Goal: Information Seeking & Learning: Learn about a topic

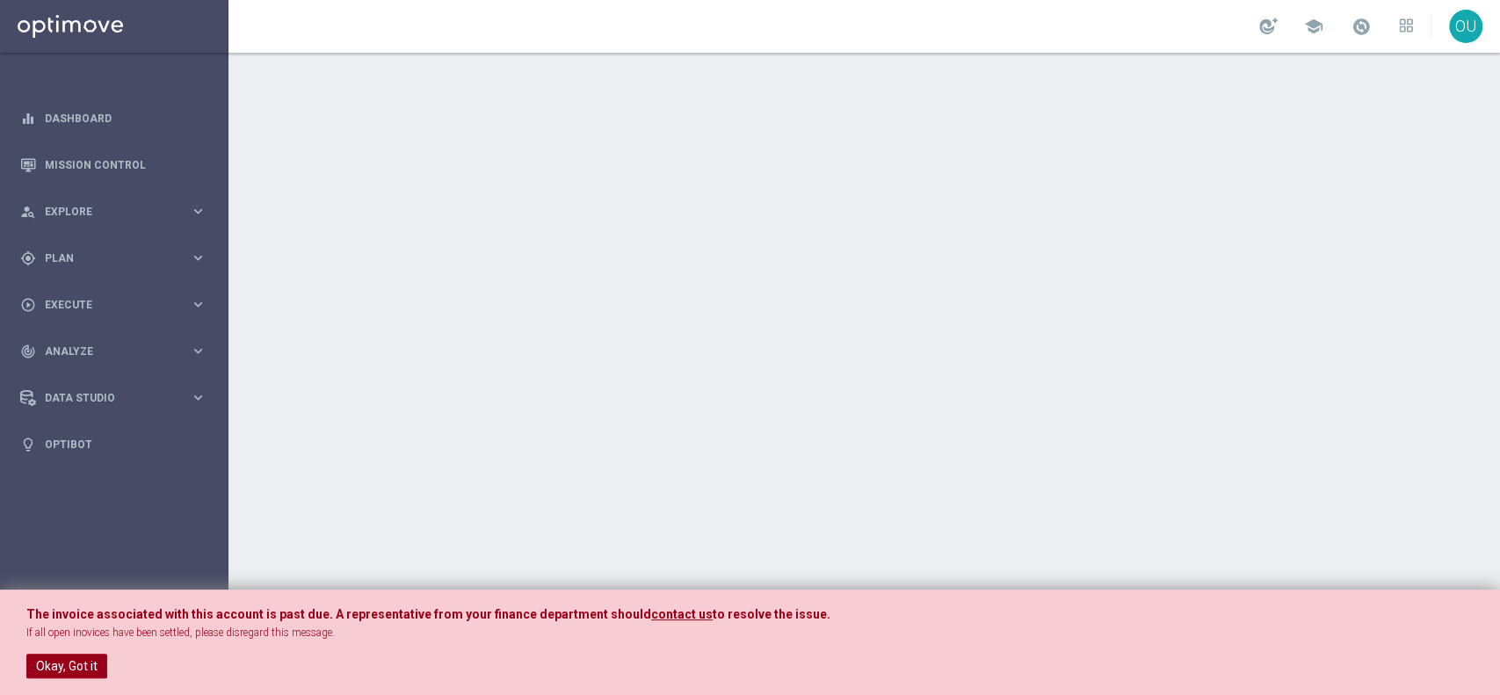
click at [55, 669] on button "Okay, Got it" at bounding box center [66, 666] width 81 height 25
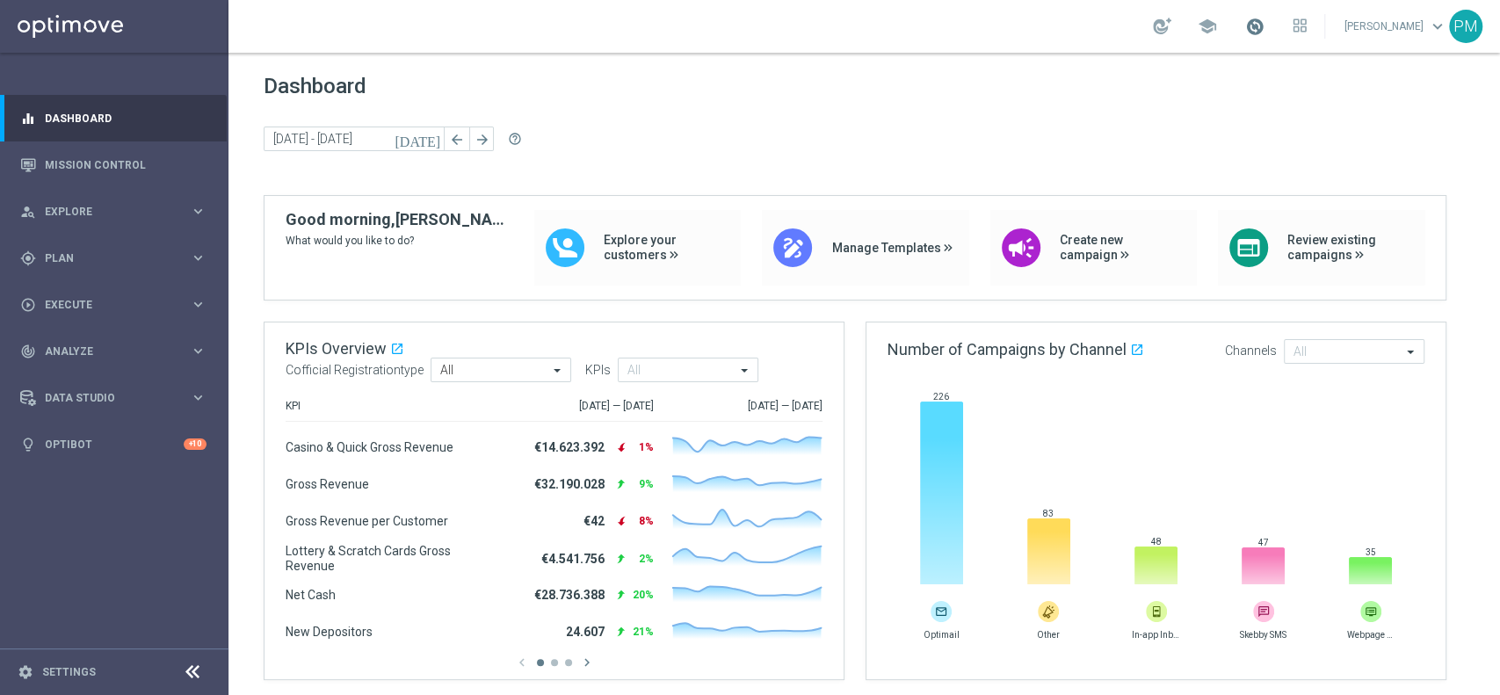
click at [1245, 28] on span at bounding box center [1254, 26] width 19 height 19
click at [1245, 25] on span at bounding box center [1254, 26] width 19 height 19
click at [99, 158] on link "Mission Control" at bounding box center [126, 164] width 162 height 47
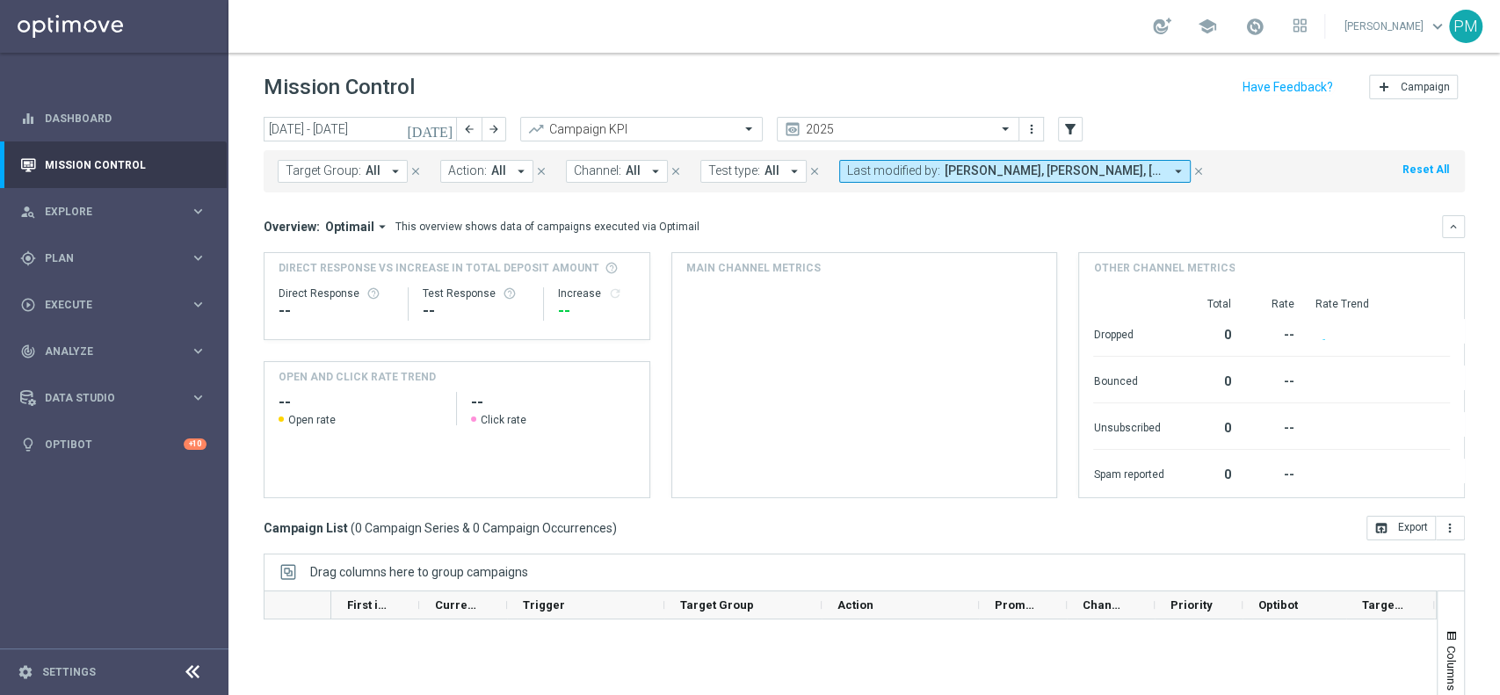
click at [444, 127] on icon "today" at bounding box center [430, 129] width 47 height 16
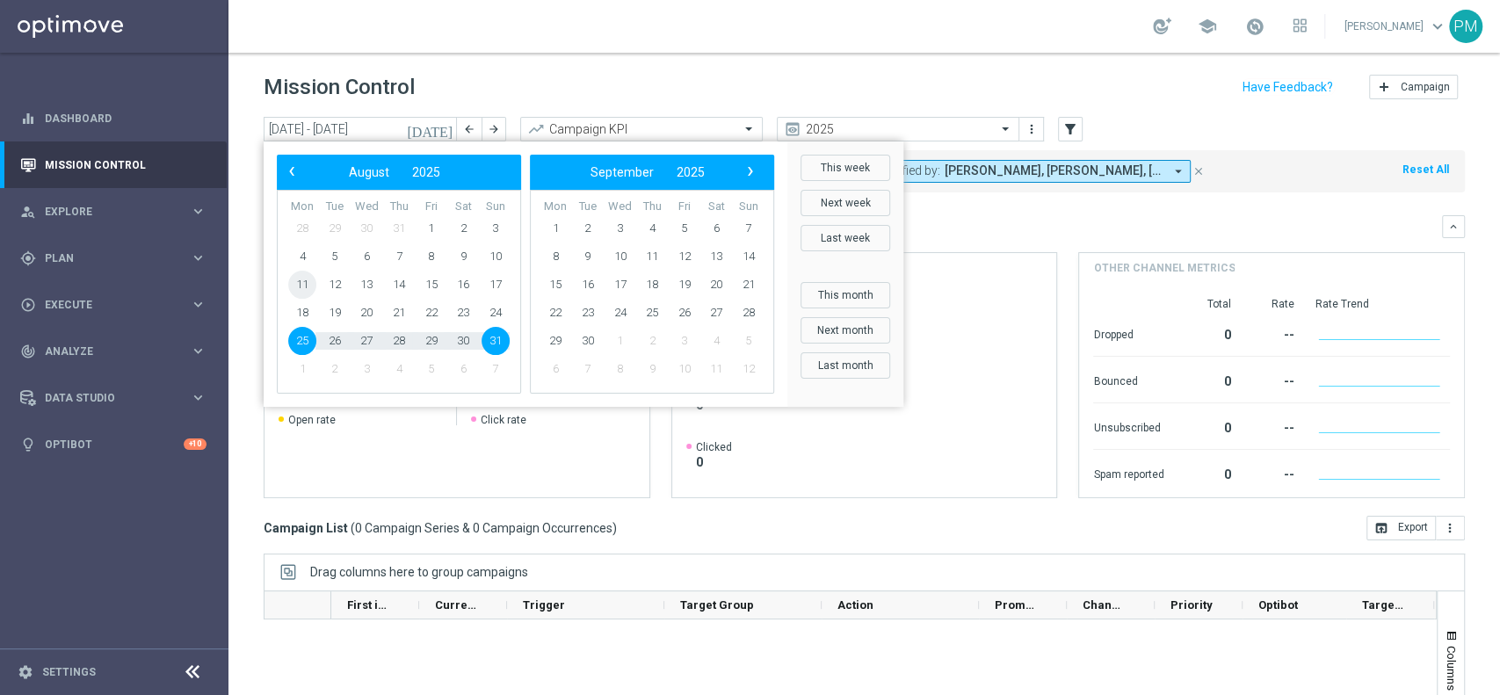
click at [297, 287] on span "11" at bounding box center [302, 285] width 28 height 28
click at [295, 311] on span "18" at bounding box center [302, 313] width 28 height 28
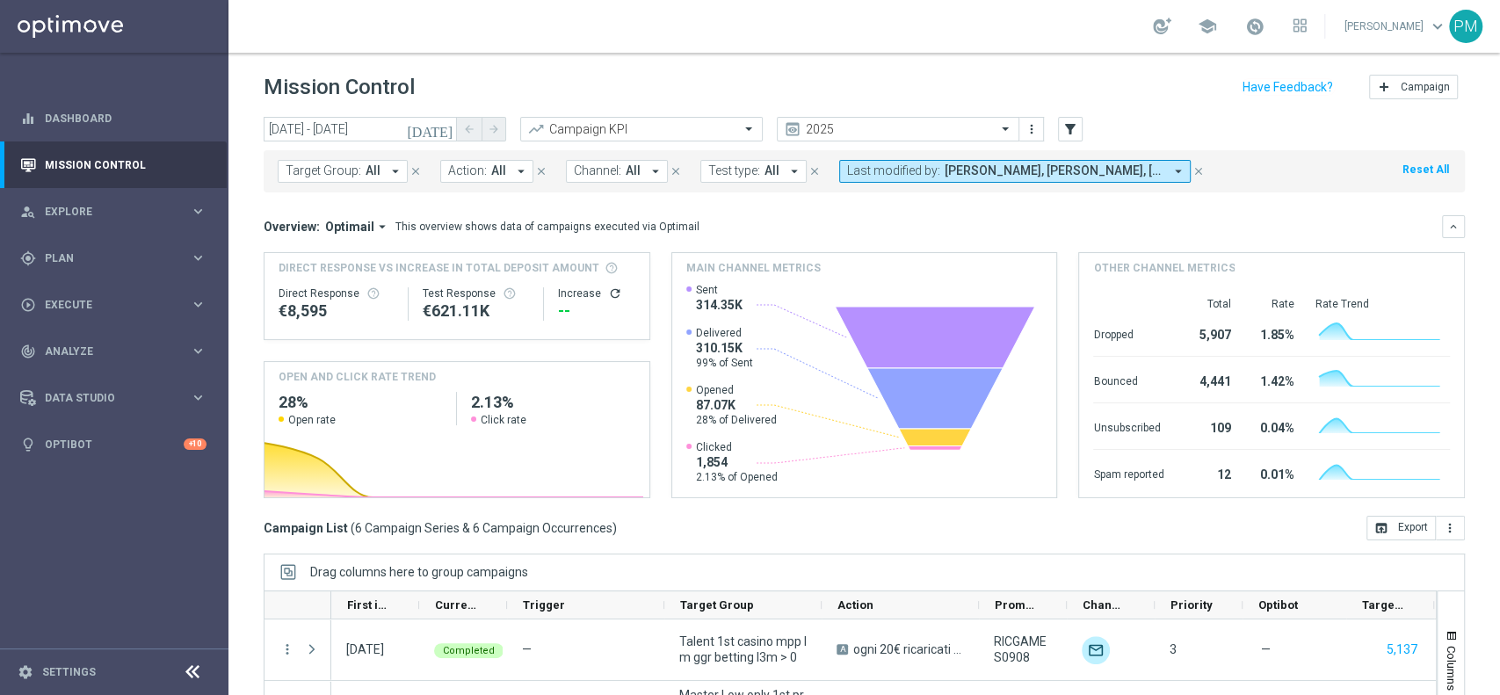
click at [437, 125] on button "today" at bounding box center [430, 130] width 53 height 26
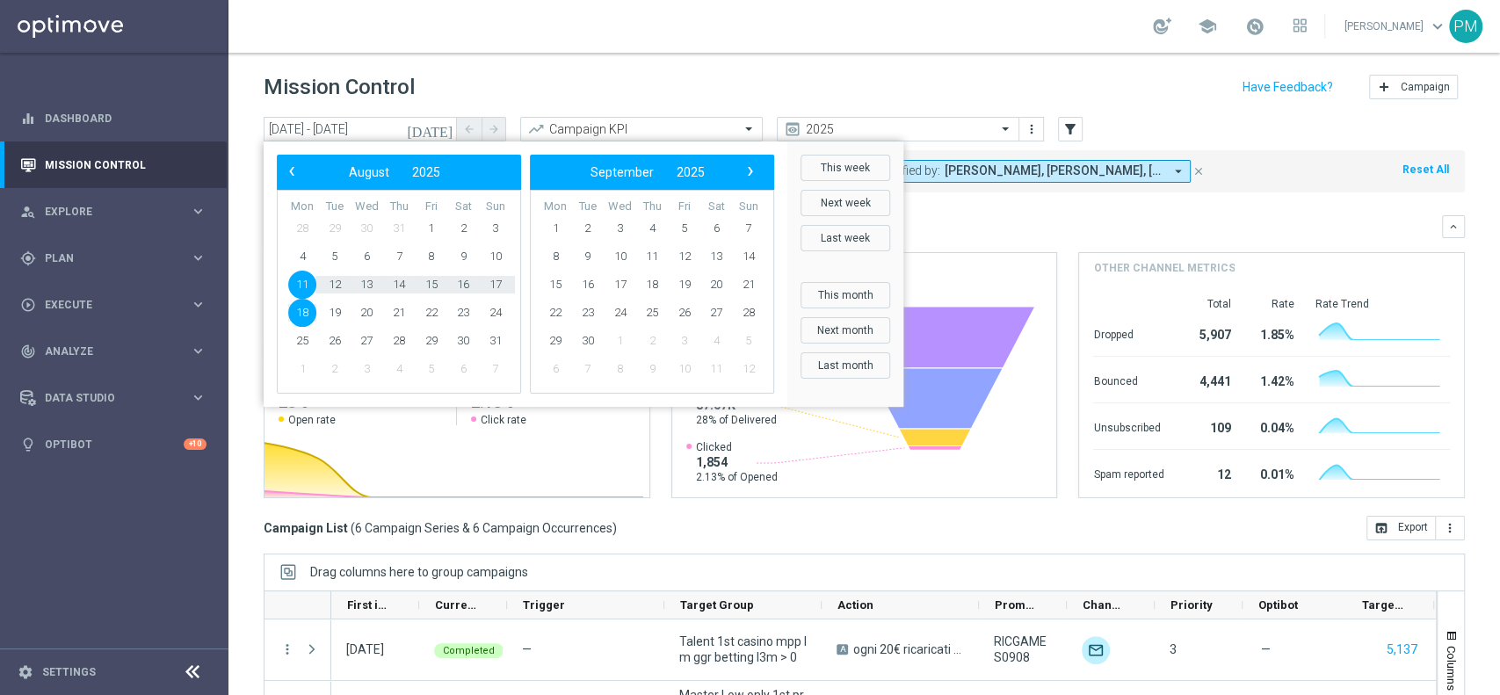
click at [304, 286] on span "11" at bounding box center [302, 285] width 28 height 28
type input "11 Aug 2025 - 11 Aug 2025"
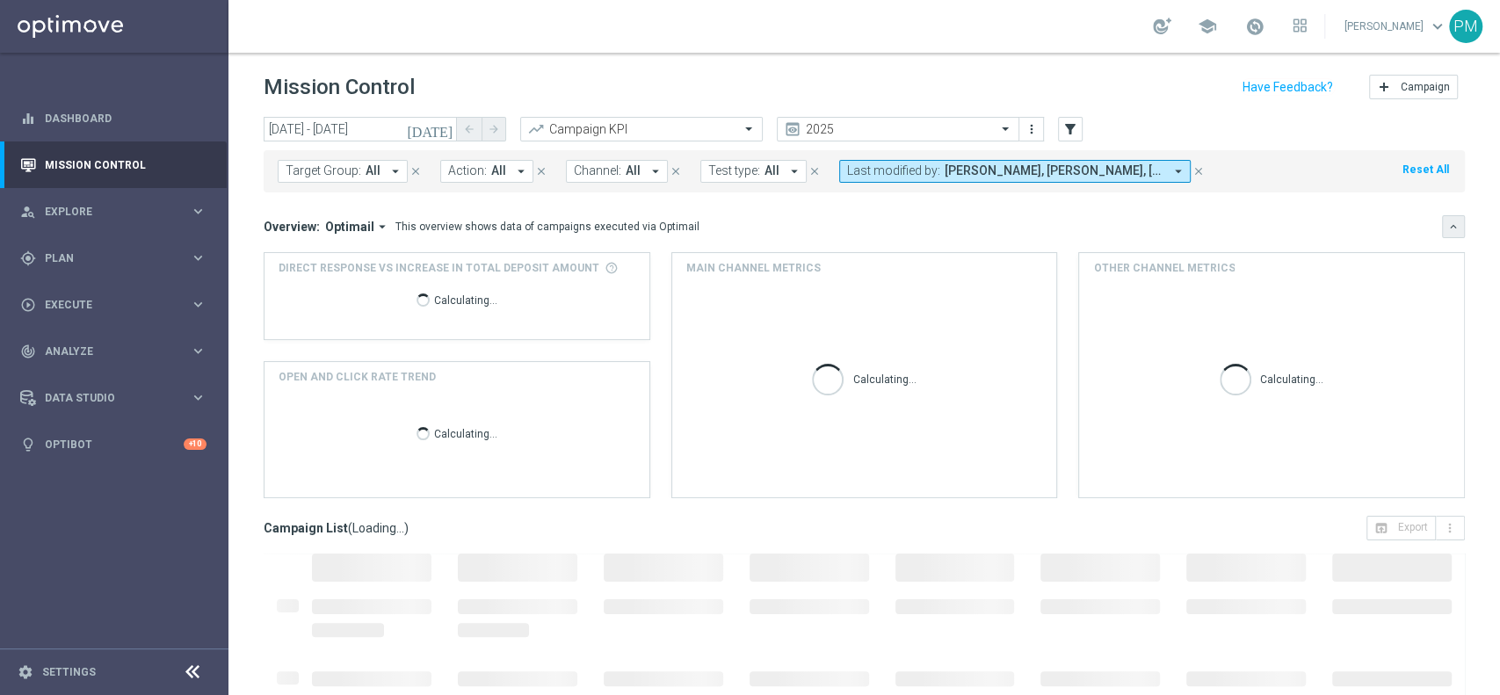
click at [1442, 221] on button "keyboard_arrow_down" at bounding box center [1453, 226] width 23 height 23
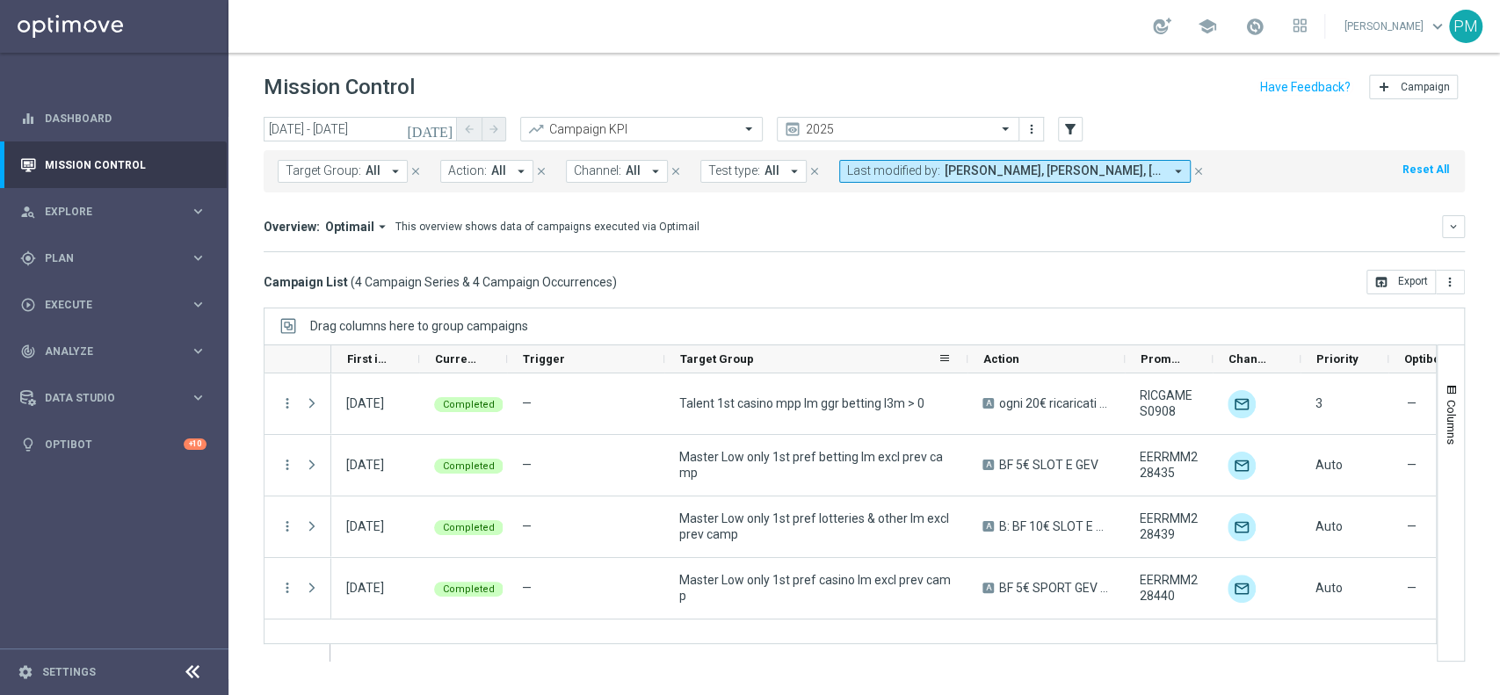
drag, startPoint x: 817, startPoint y: 356, endPoint x: 963, endPoint y: 365, distance: 146.1
click at [963, 365] on div "Target Group" at bounding box center [815, 359] width 303 height 28
click at [1171, 166] on icon "arrow_drop_down" at bounding box center [1179, 171] width 16 height 16
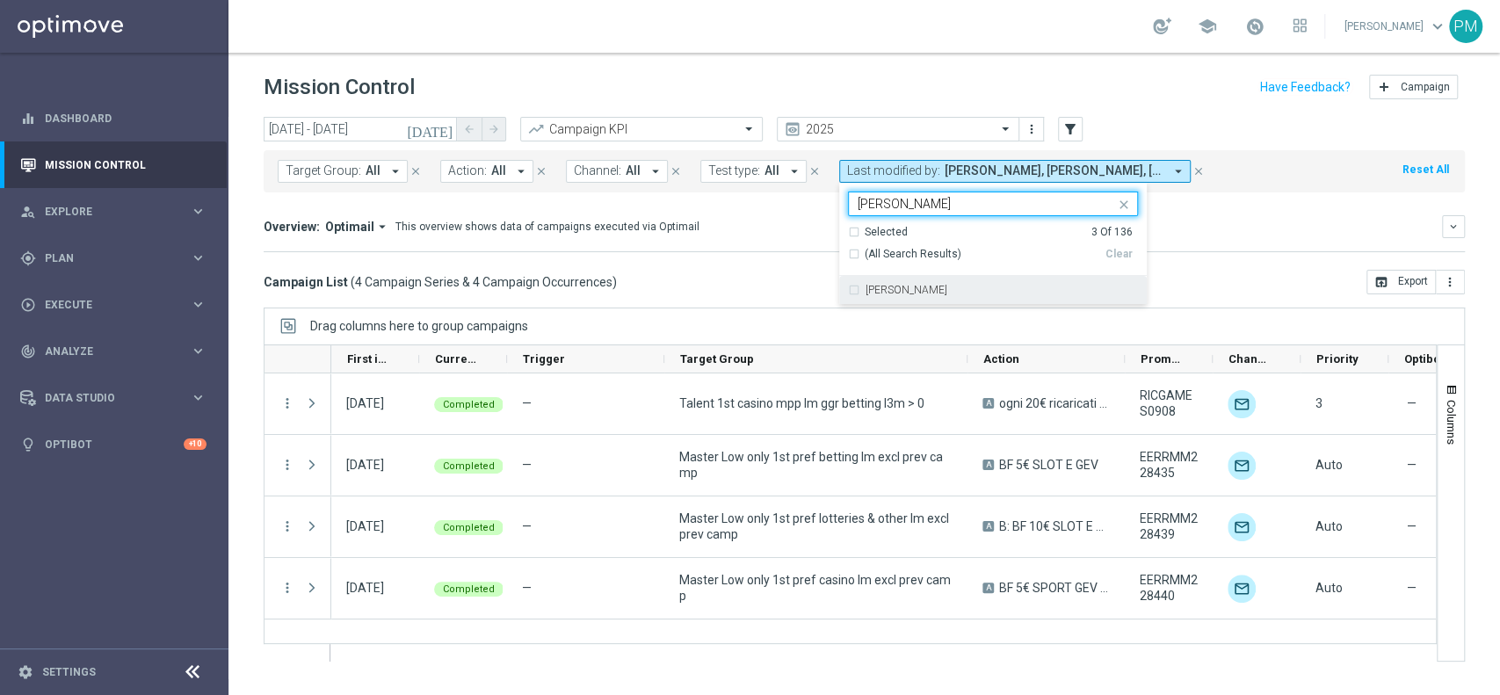
click at [935, 284] on div "Andrea Pierno" at bounding box center [993, 290] width 290 height 28
type input "pierno"
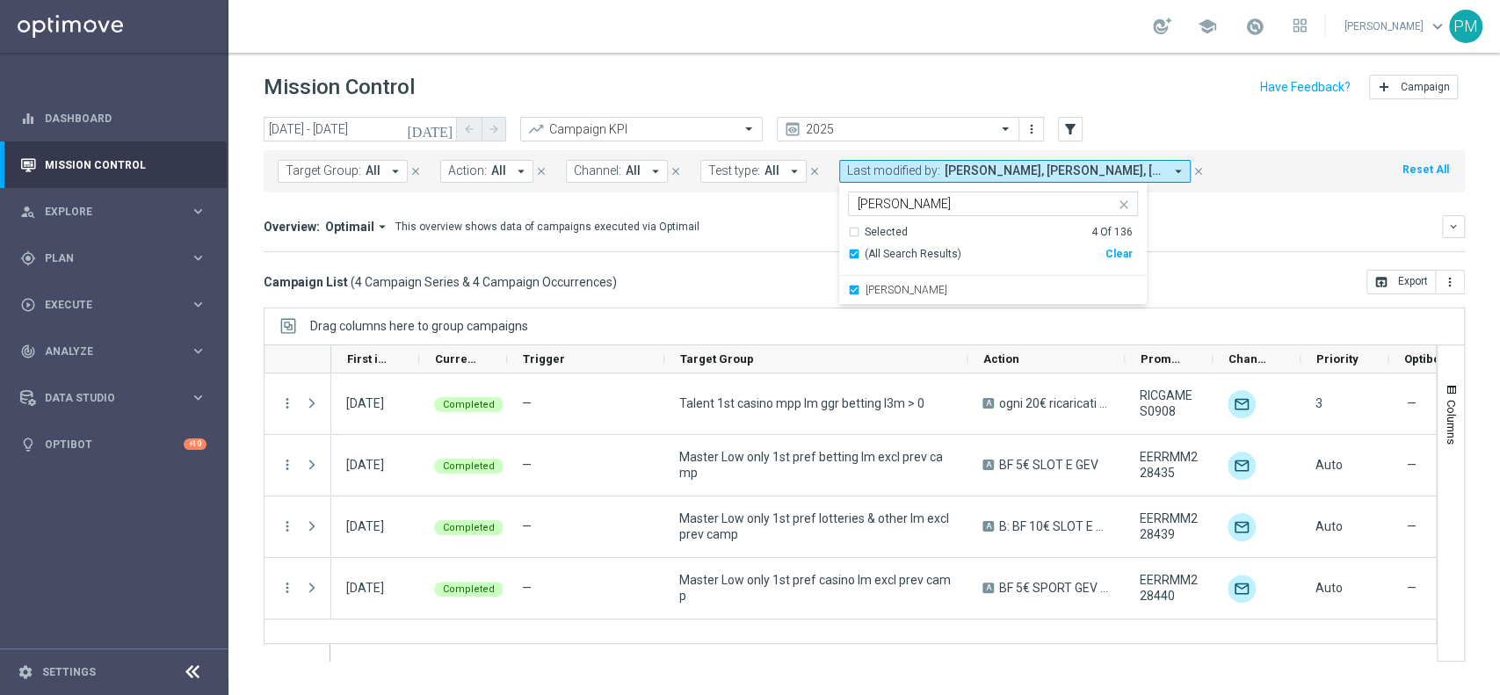
click at [1180, 217] on div "Overview: Optimail arrow_drop_down This overview shows data of campaigns execut…" at bounding box center [864, 226] width 1201 height 23
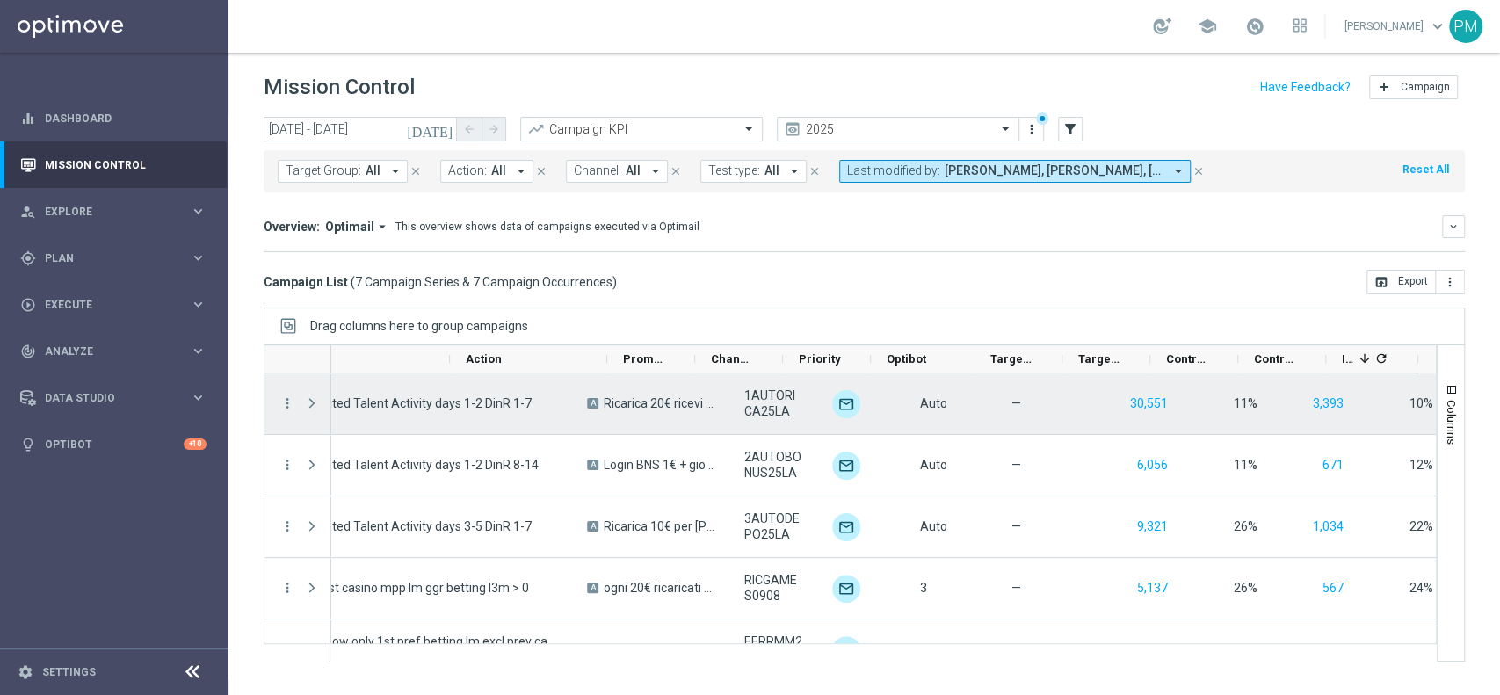
scroll to position [0, 515]
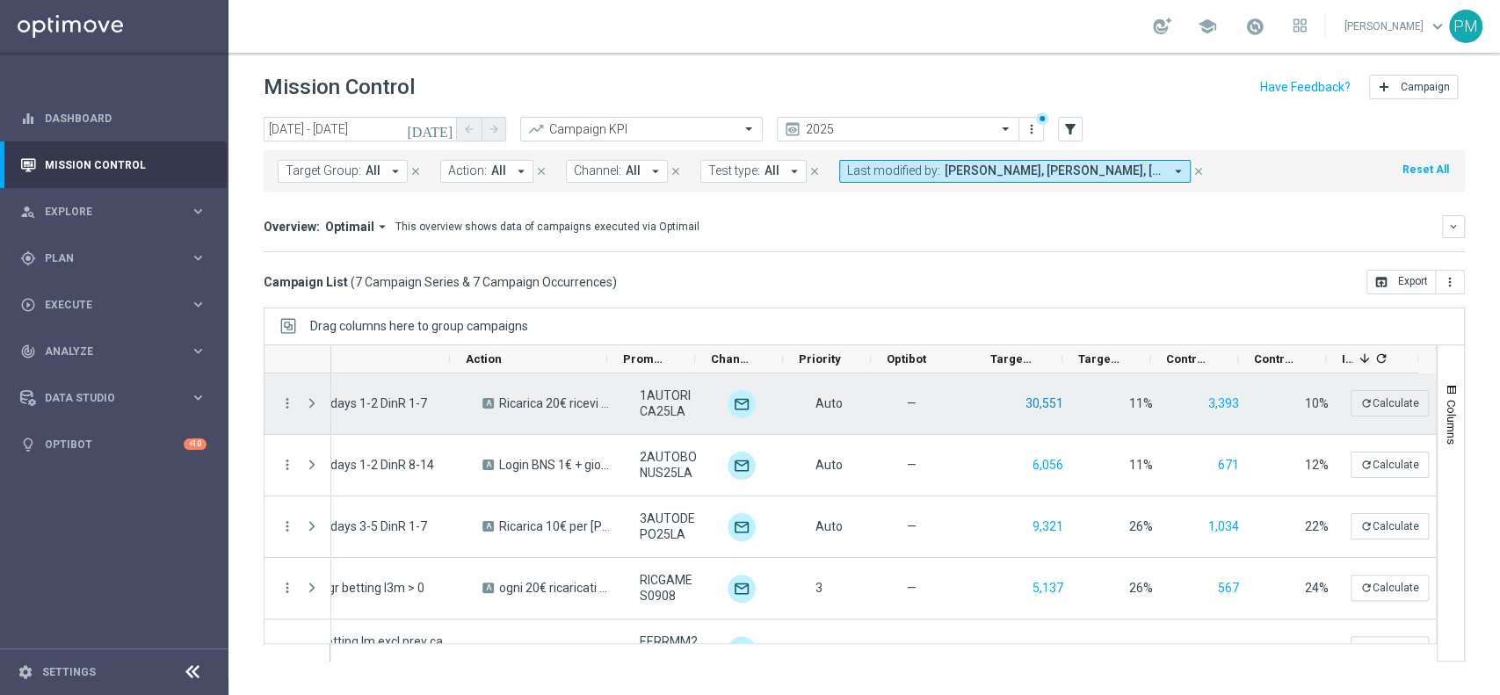
click at [1024, 407] on button "30,551" at bounding box center [1044, 404] width 41 height 22
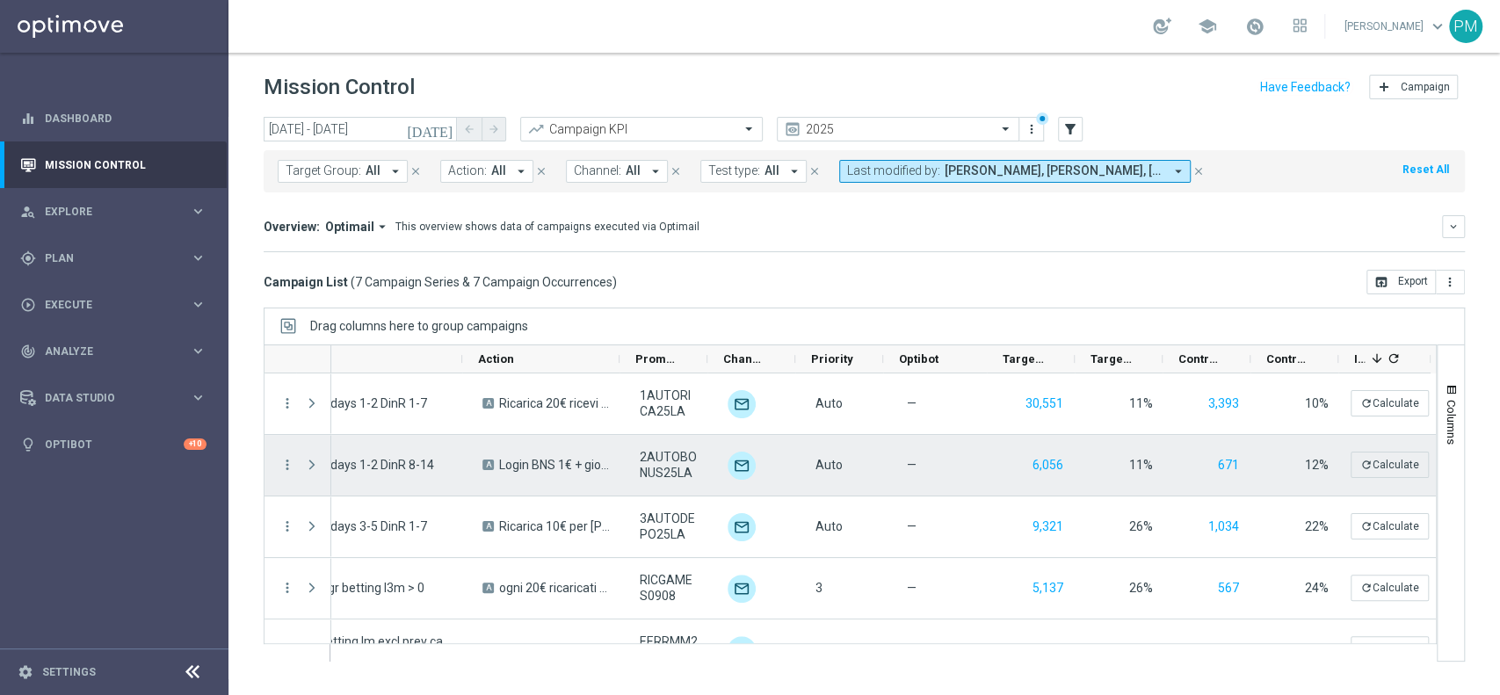
scroll to position [0, 505]
click at [1042, 460] on button "6,056" at bounding box center [1048, 465] width 34 height 22
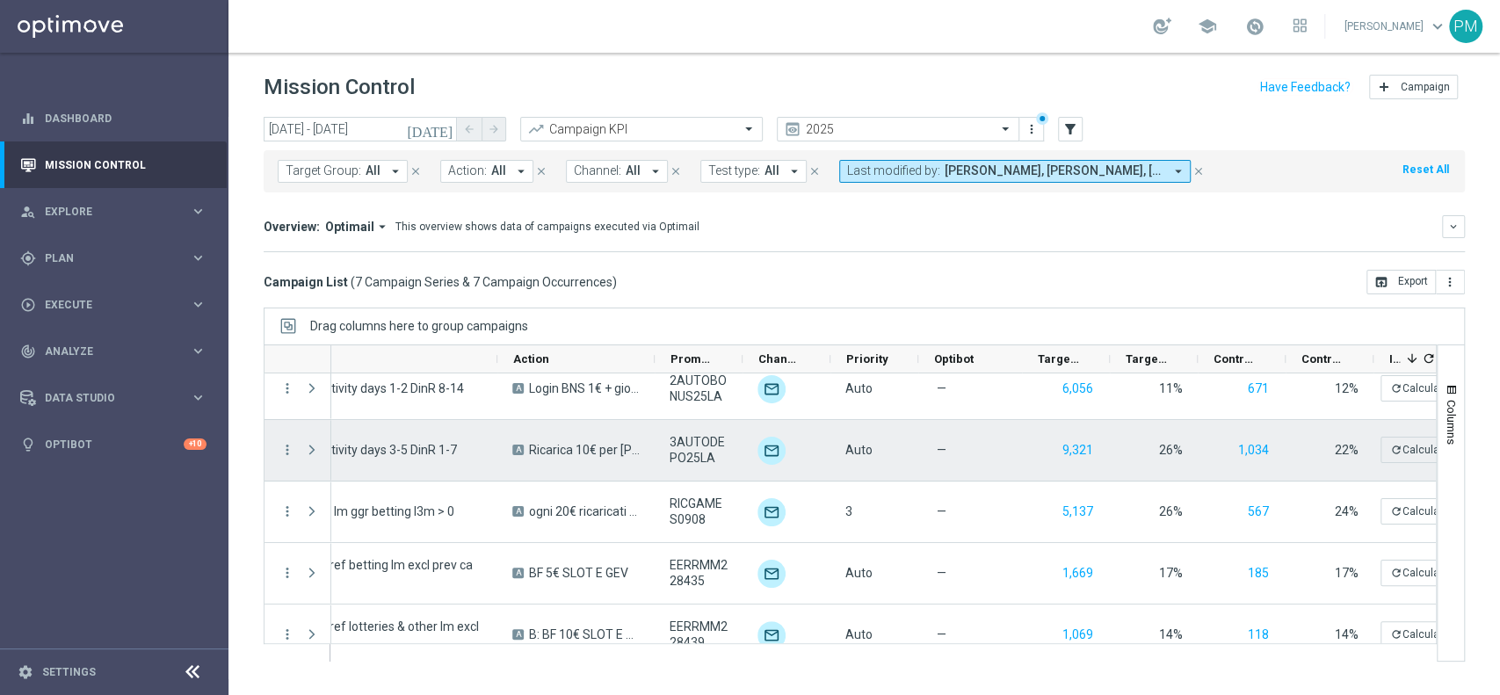
scroll to position [77, 0]
click at [1070, 440] on button "9,321" at bounding box center [1078, 450] width 34 height 22
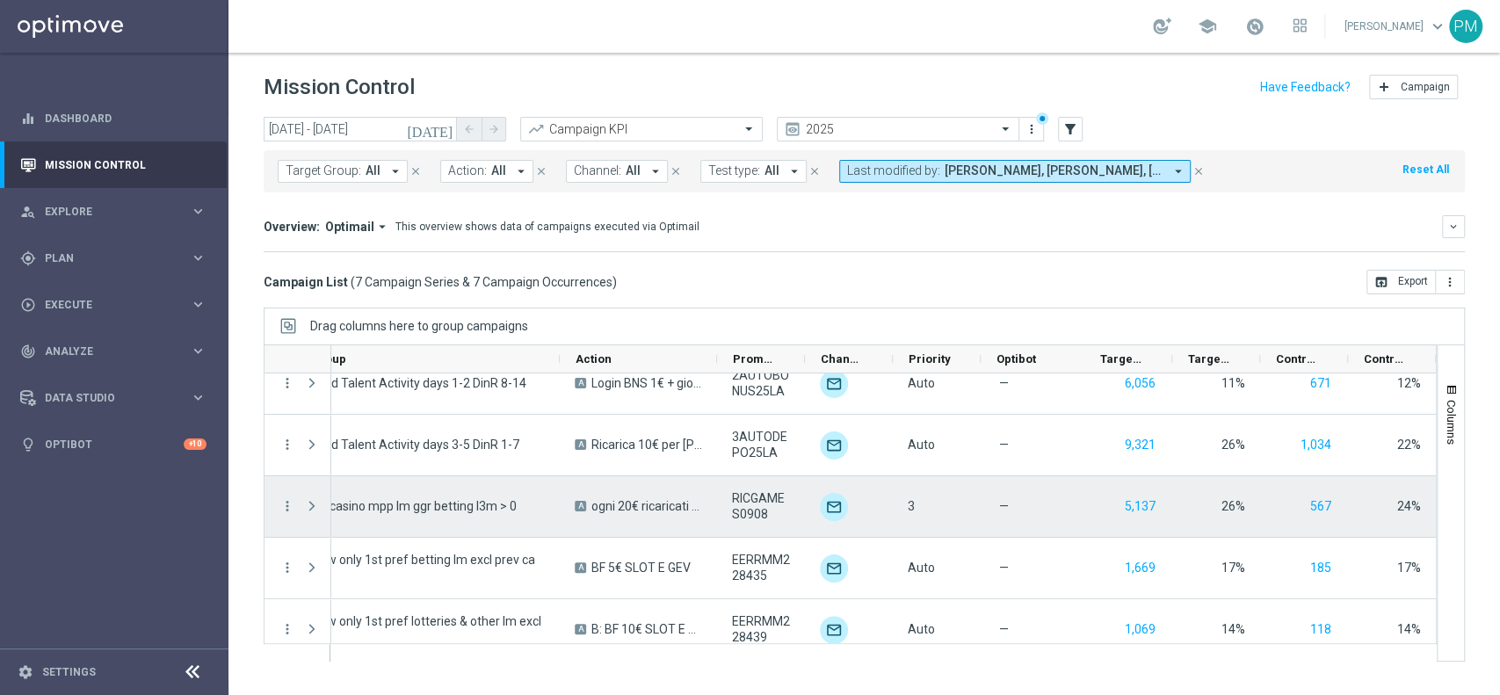
scroll to position [160, 0]
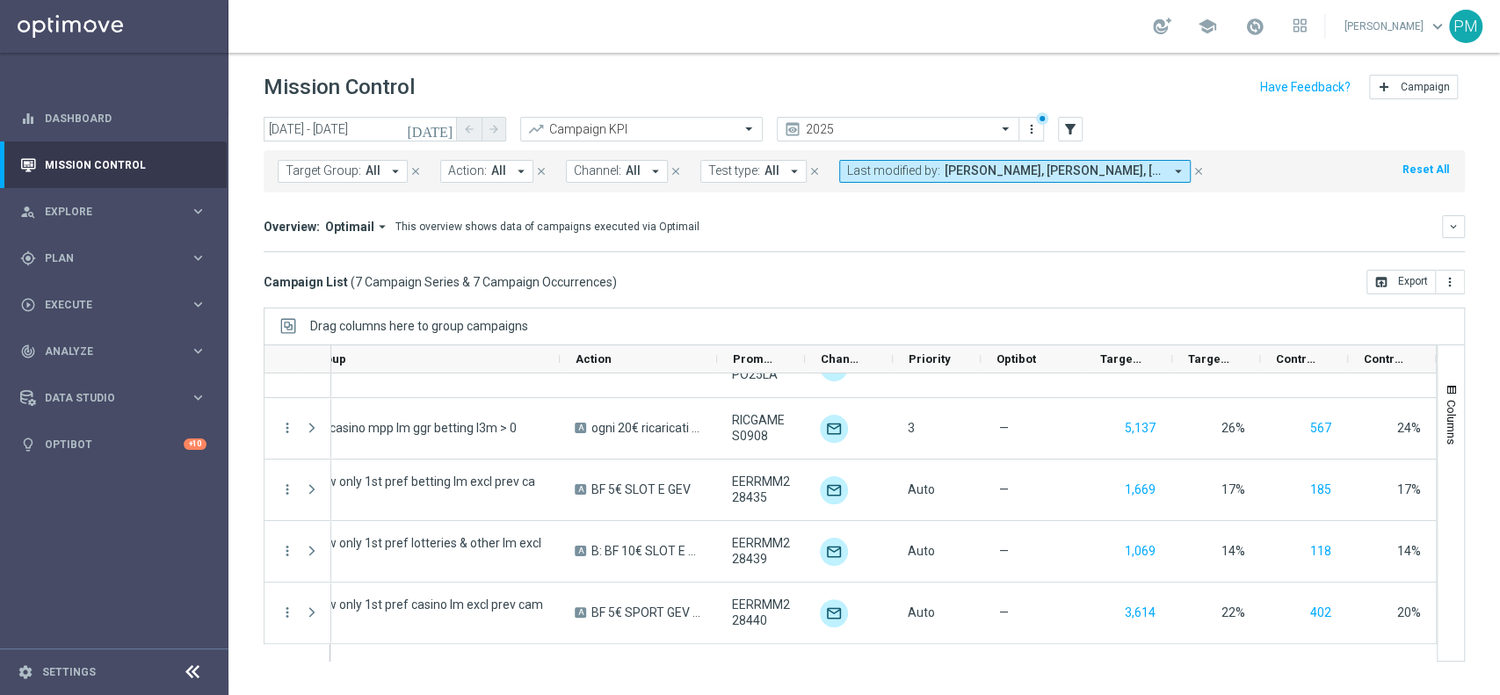
click at [1171, 170] on icon "arrow_drop_down" at bounding box center [1179, 171] width 16 height 16
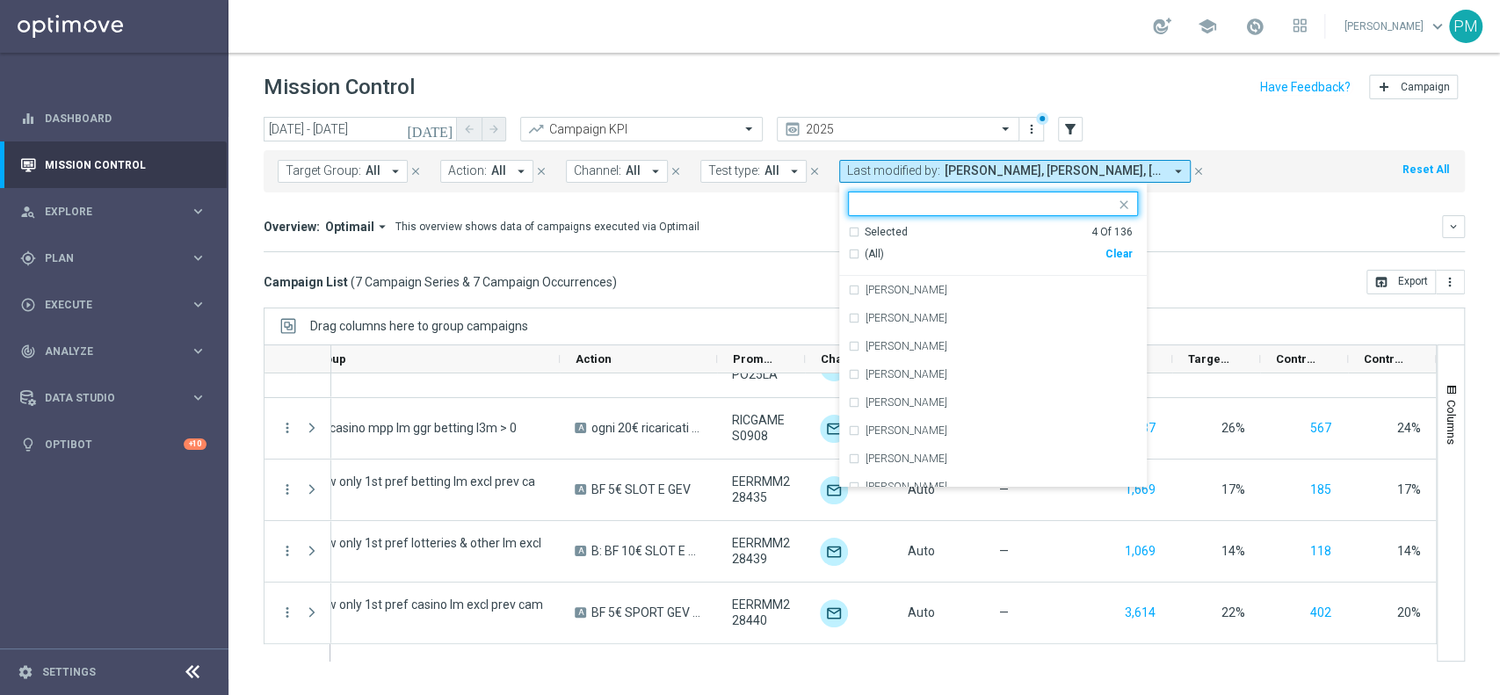
click at [848, 228] on div "Selected 4 Of 136" at bounding box center [990, 232] width 285 height 15
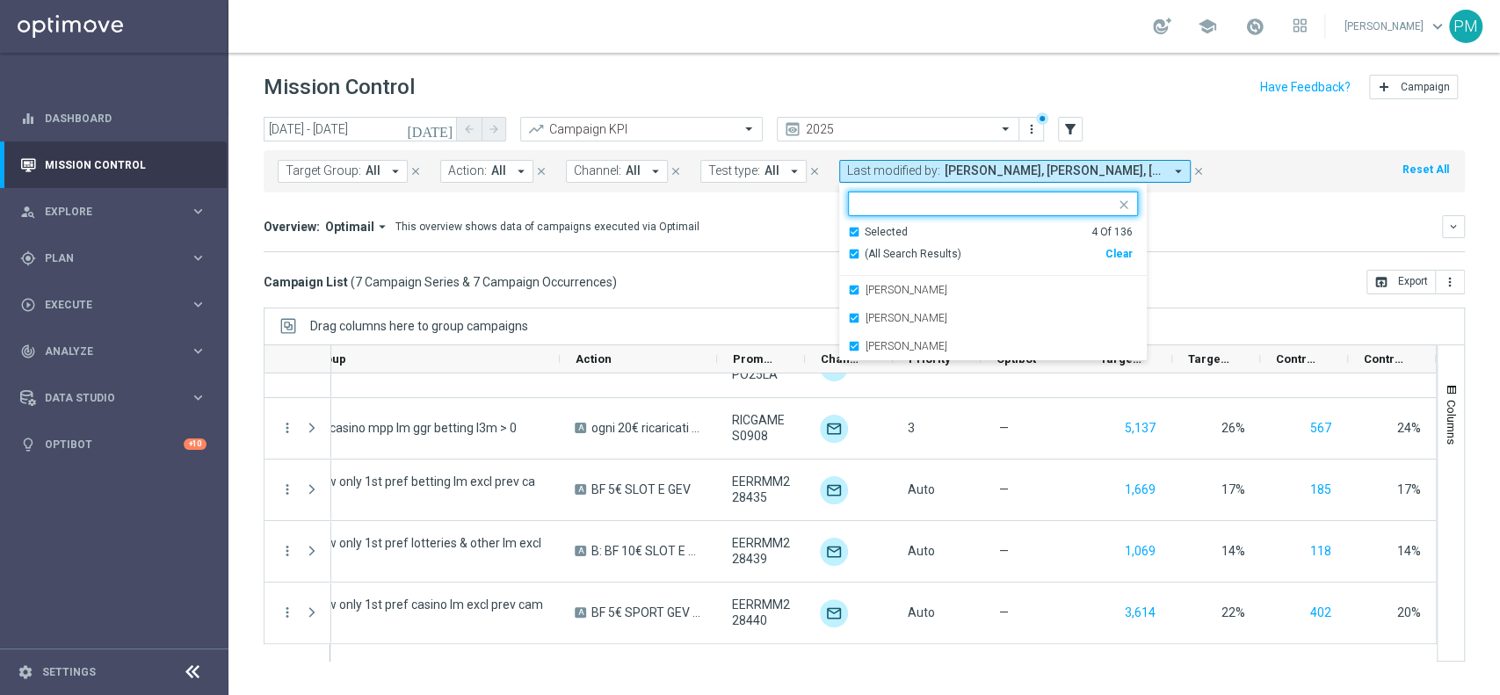
click at [848, 228] on div "Selected 4 Of 136" at bounding box center [990, 232] width 285 height 15
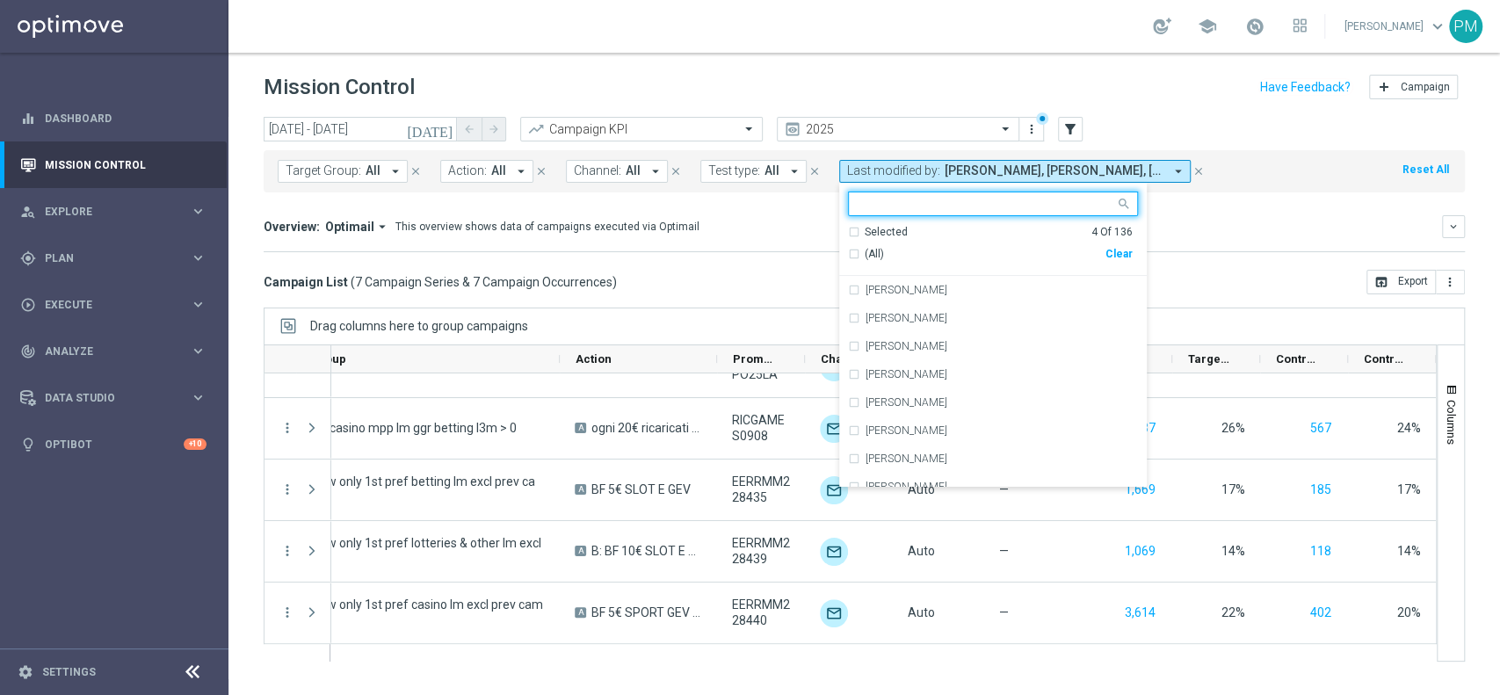
click at [892, 200] on input "text" at bounding box center [986, 204] width 257 height 15
type input "m"
type input "france"
click at [1117, 207] on icon "close" at bounding box center [1124, 205] width 14 height 14
click at [1193, 173] on icon "close" at bounding box center [1199, 171] width 12 height 12
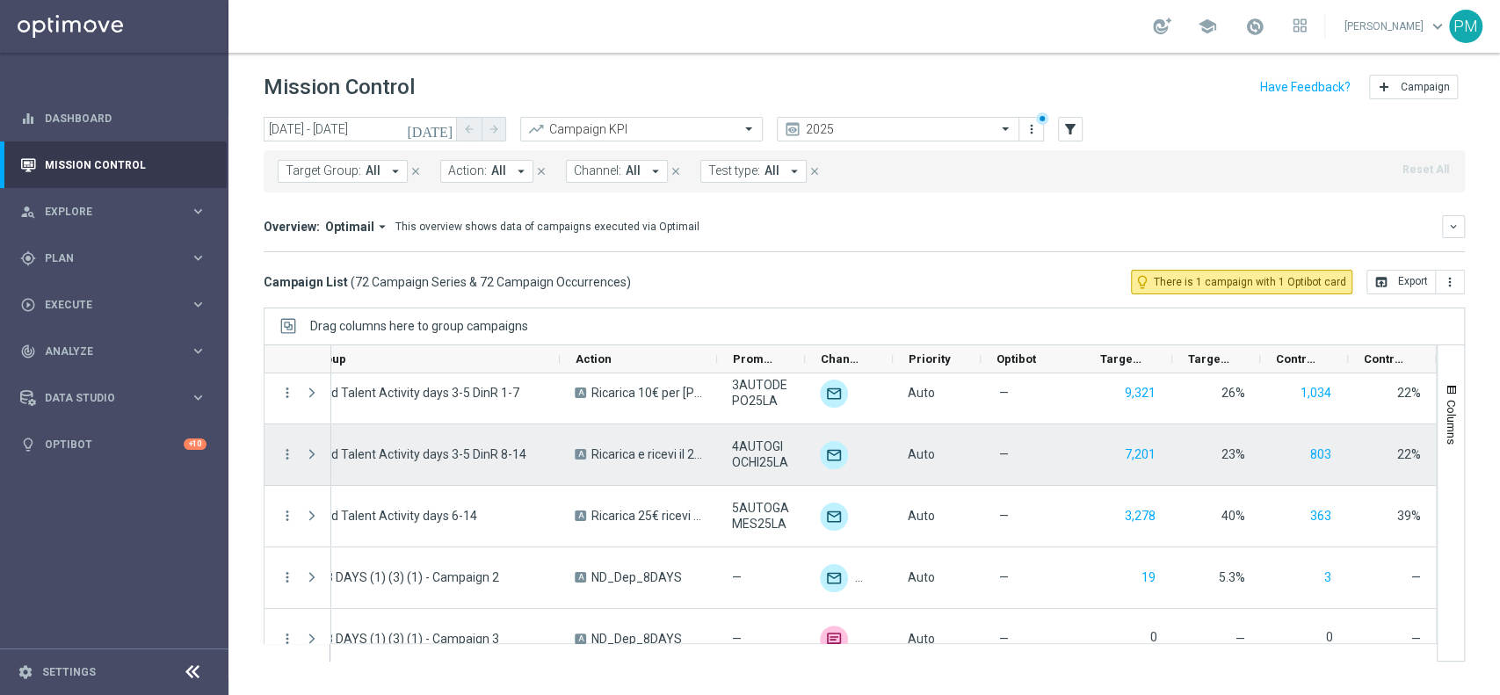
scroll to position [322, 0]
click at [1142, 448] on button "7,201" at bounding box center [1140, 451] width 34 height 22
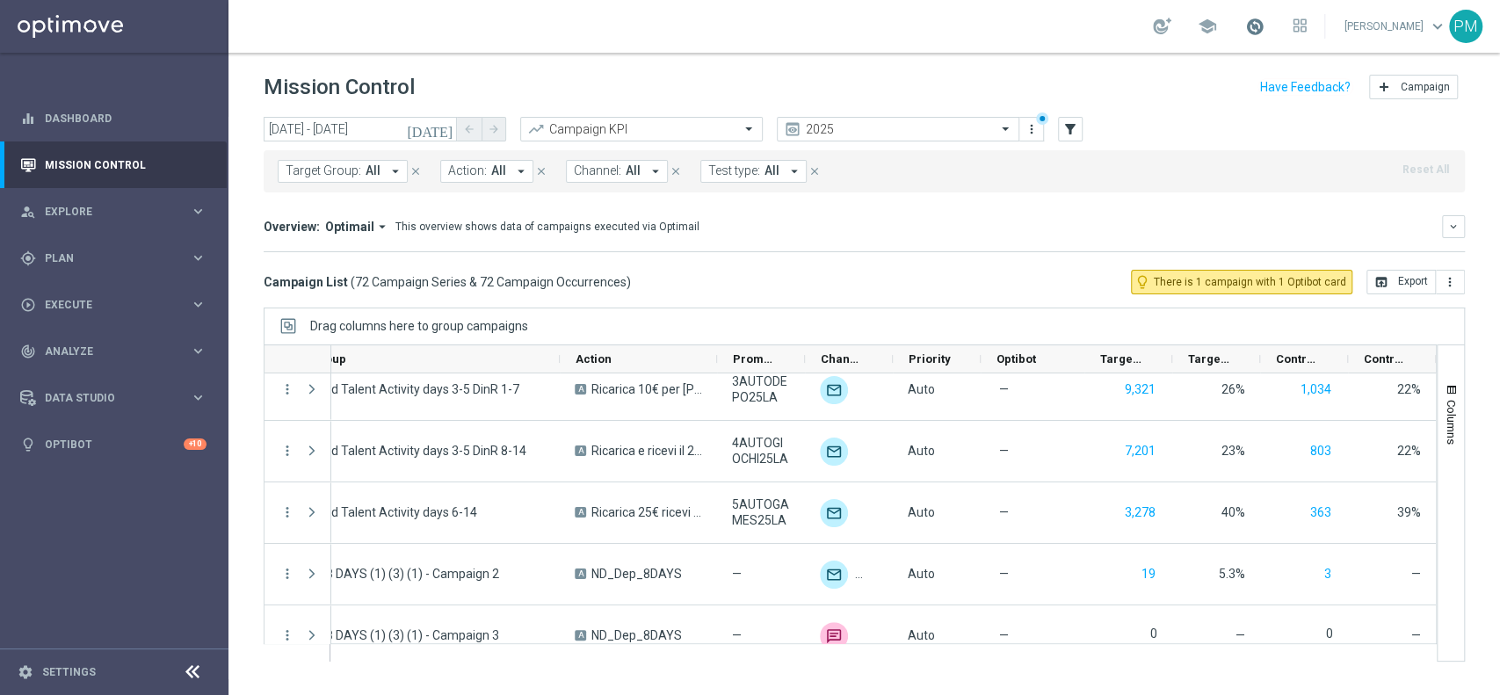
click at [1245, 26] on span at bounding box center [1254, 26] width 19 height 19
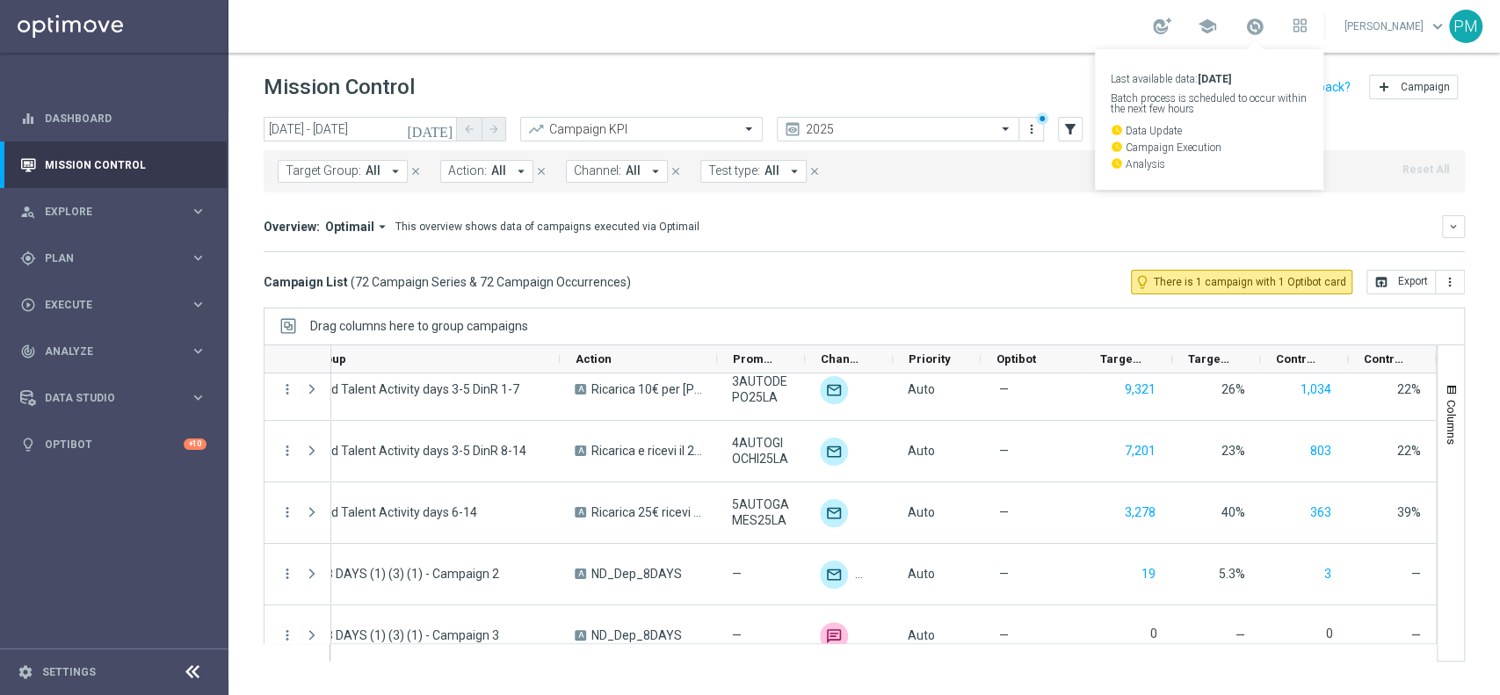
click at [1048, 18] on div "school Last available data: 25 Aug 2025 Batch process is scheduled to occur wit…" at bounding box center [864, 26] width 1272 height 53
click at [968, 24] on div "school Paolo Martiradonna keyboard_arrow_down PM" at bounding box center [864, 26] width 1272 height 53
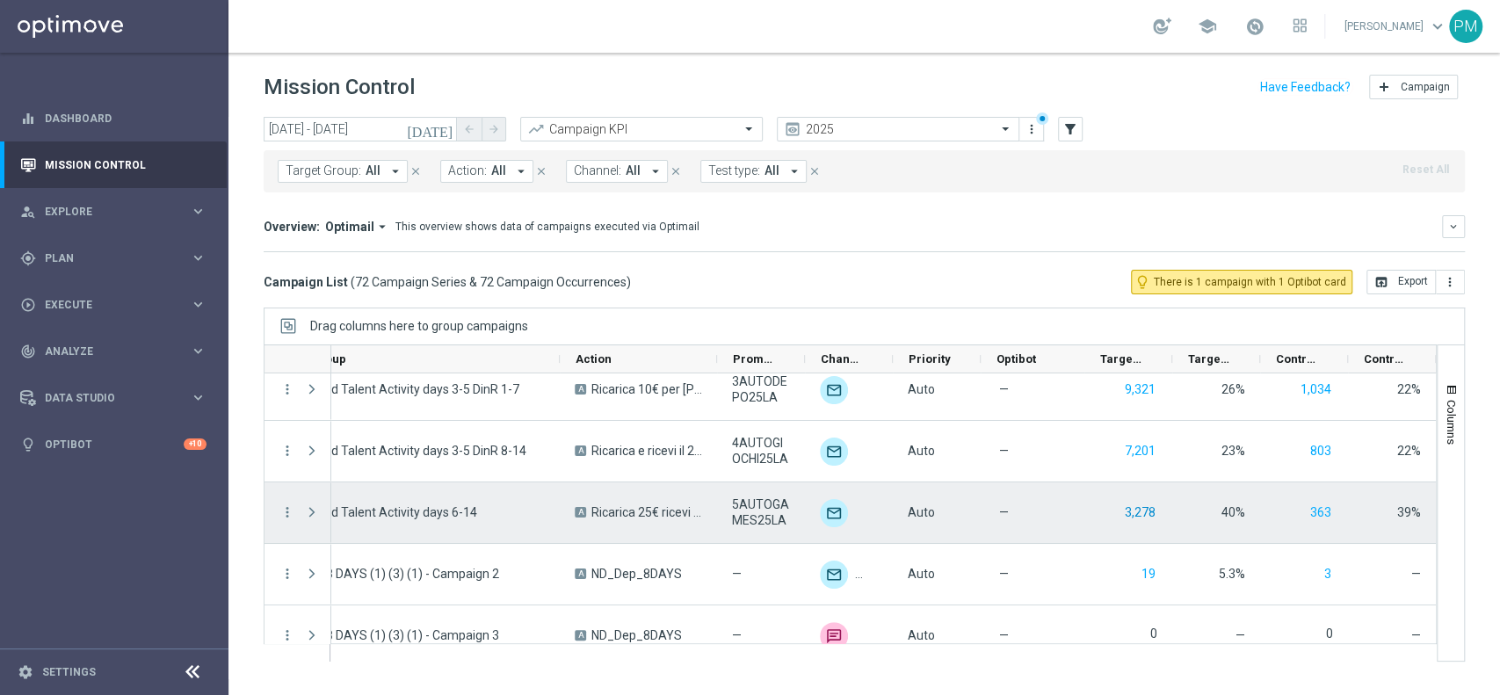
click at [1137, 507] on button "3,278" at bounding box center [1140, 513] width 34 height 22
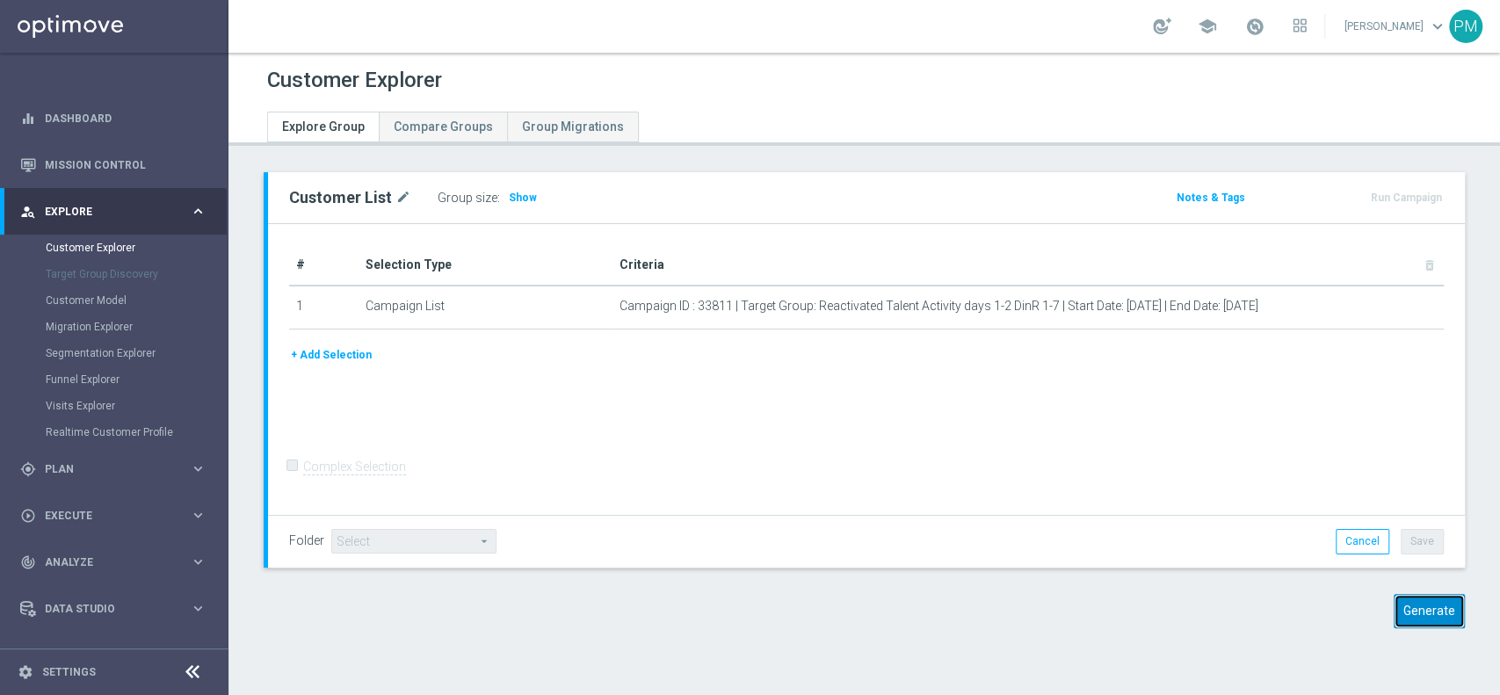
click at [1394, 605] on button "Generate" at bounding box center [1429, 611] width 71 height 34
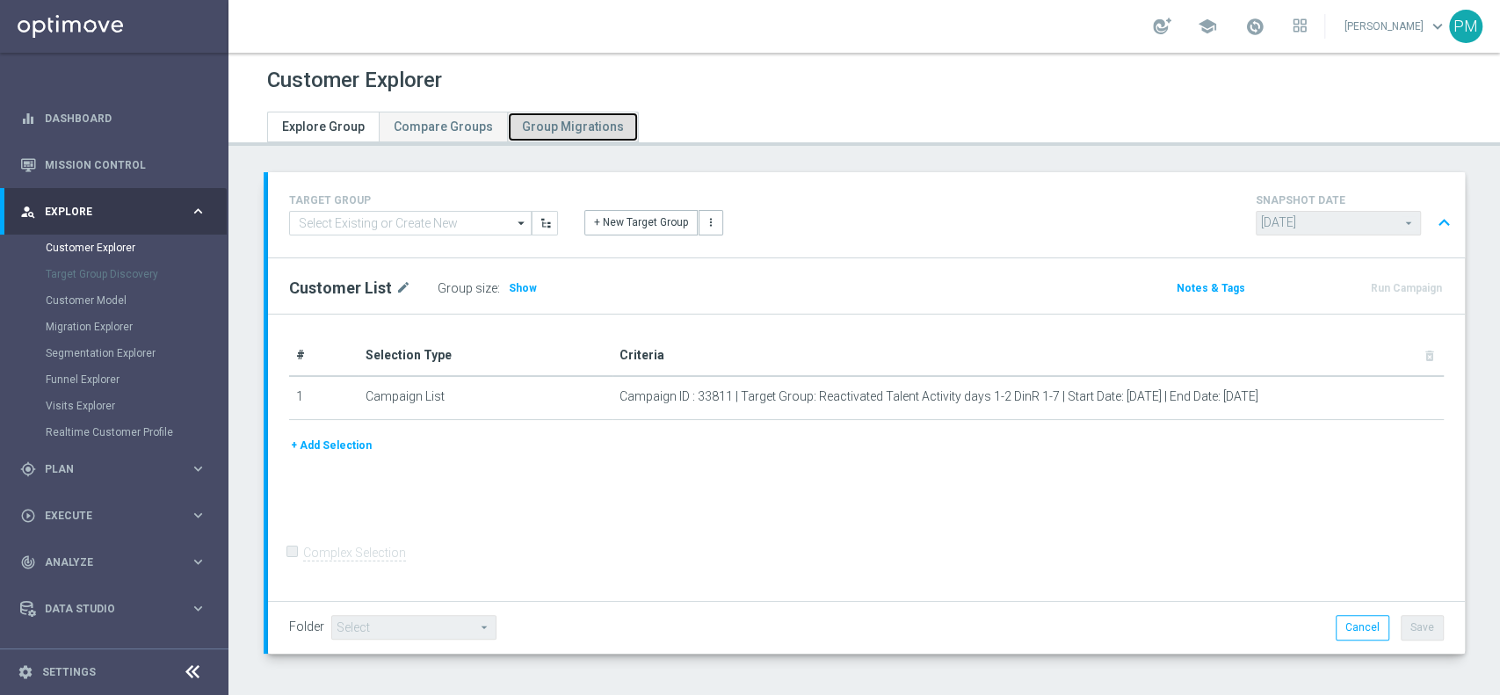
click at [577, 127] on span "Group Migrations" at bounding box center [573, 127] width 102 height 14
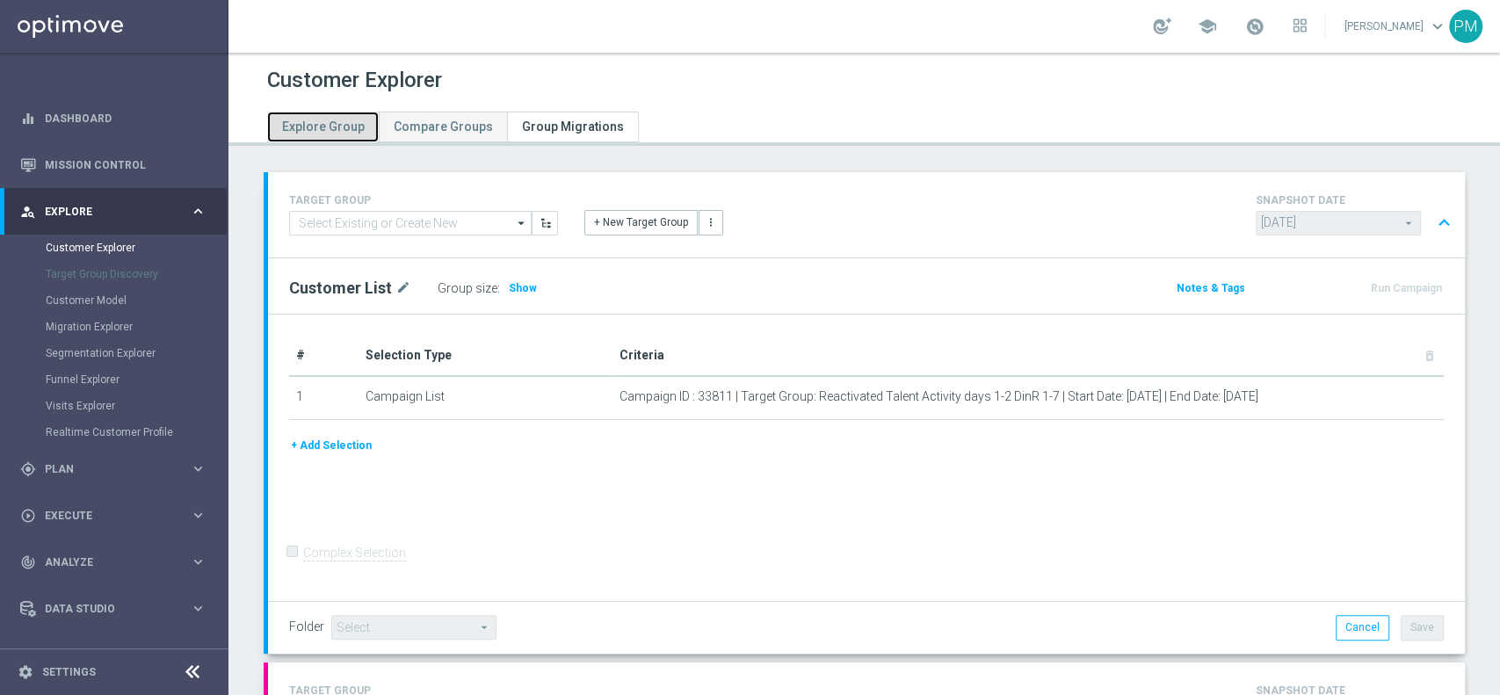
click at [322, 123] on span "Explore Group" at bounding box center [323, 127] width 83 height 14
type input "[DATE]"
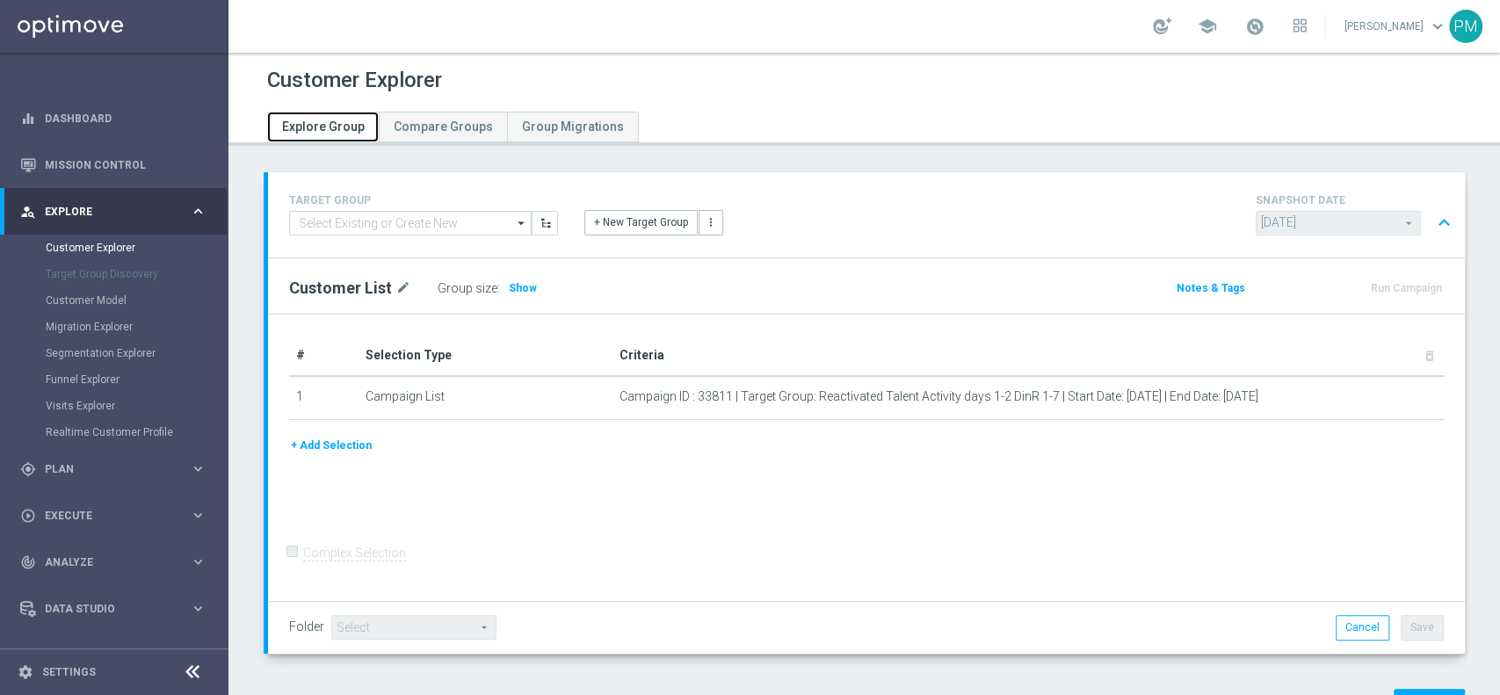
scroll to position [70, 0]
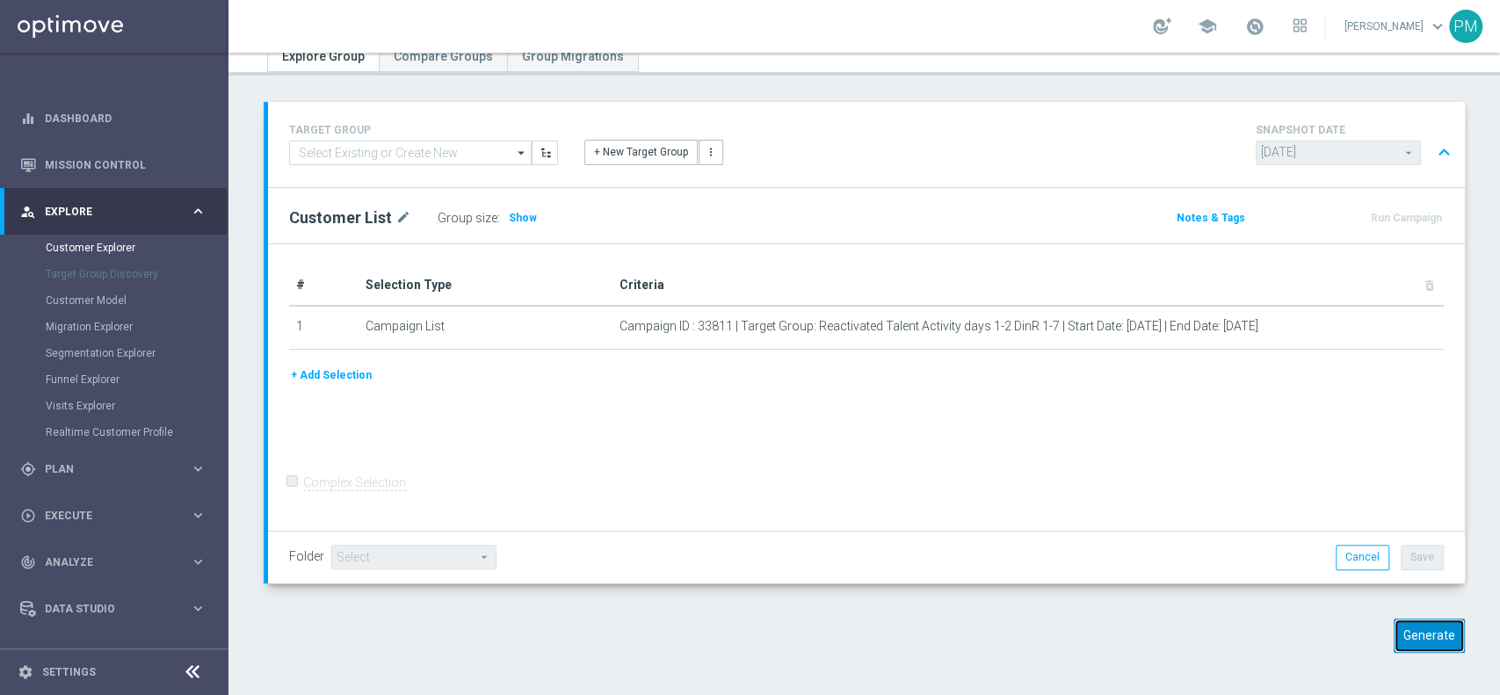
click at [1396, 632] on button "Generate" at bounding box center [1429, 636] width 71 height 34
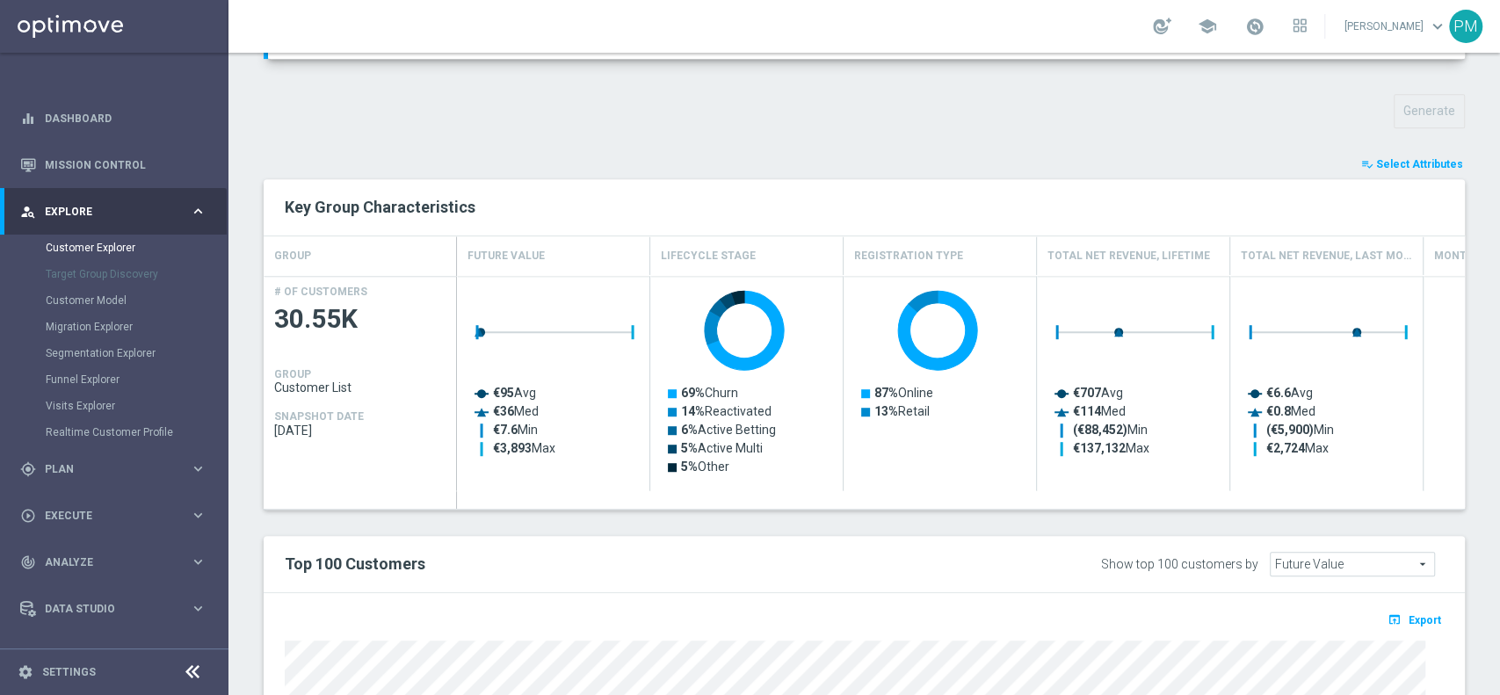
scroll to position [623, 0]
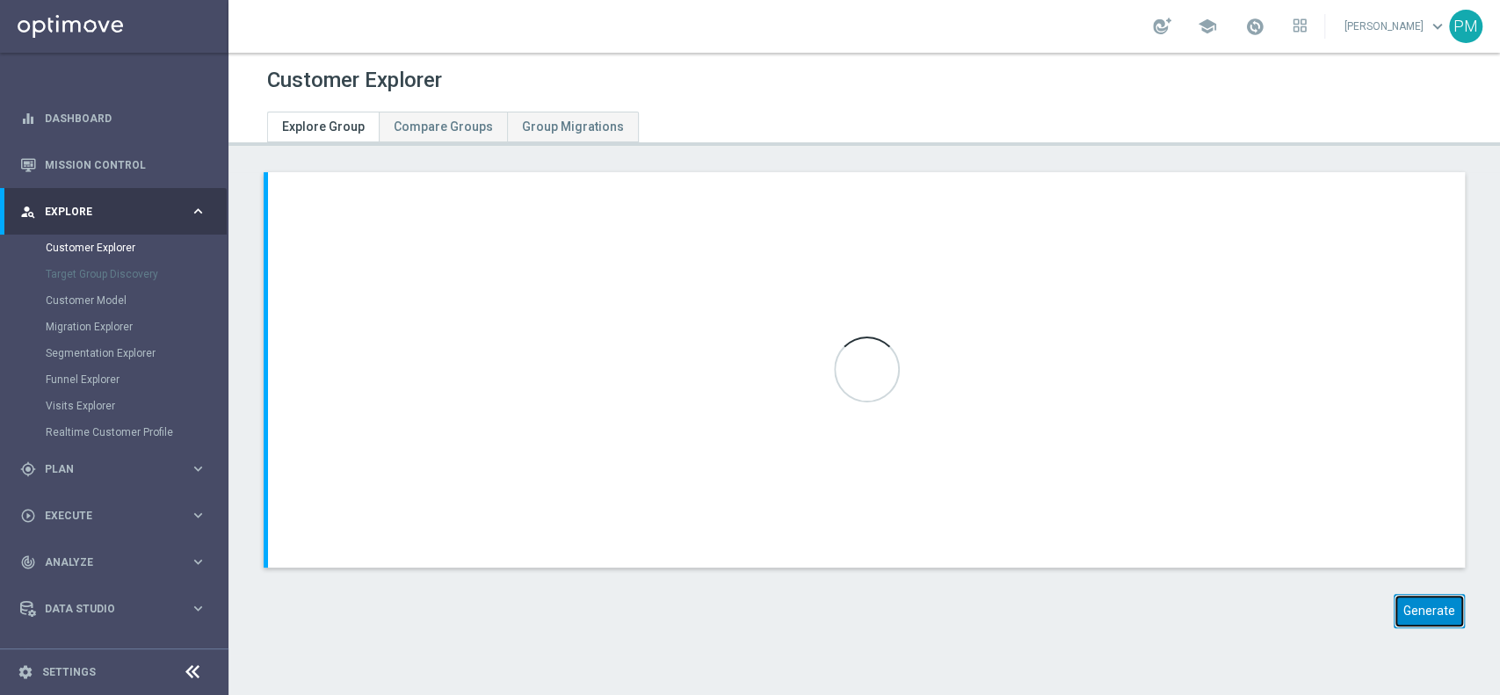
click at [1394, 608] on button "Generate" at bounding box center [1429, 611] width 71 height 34
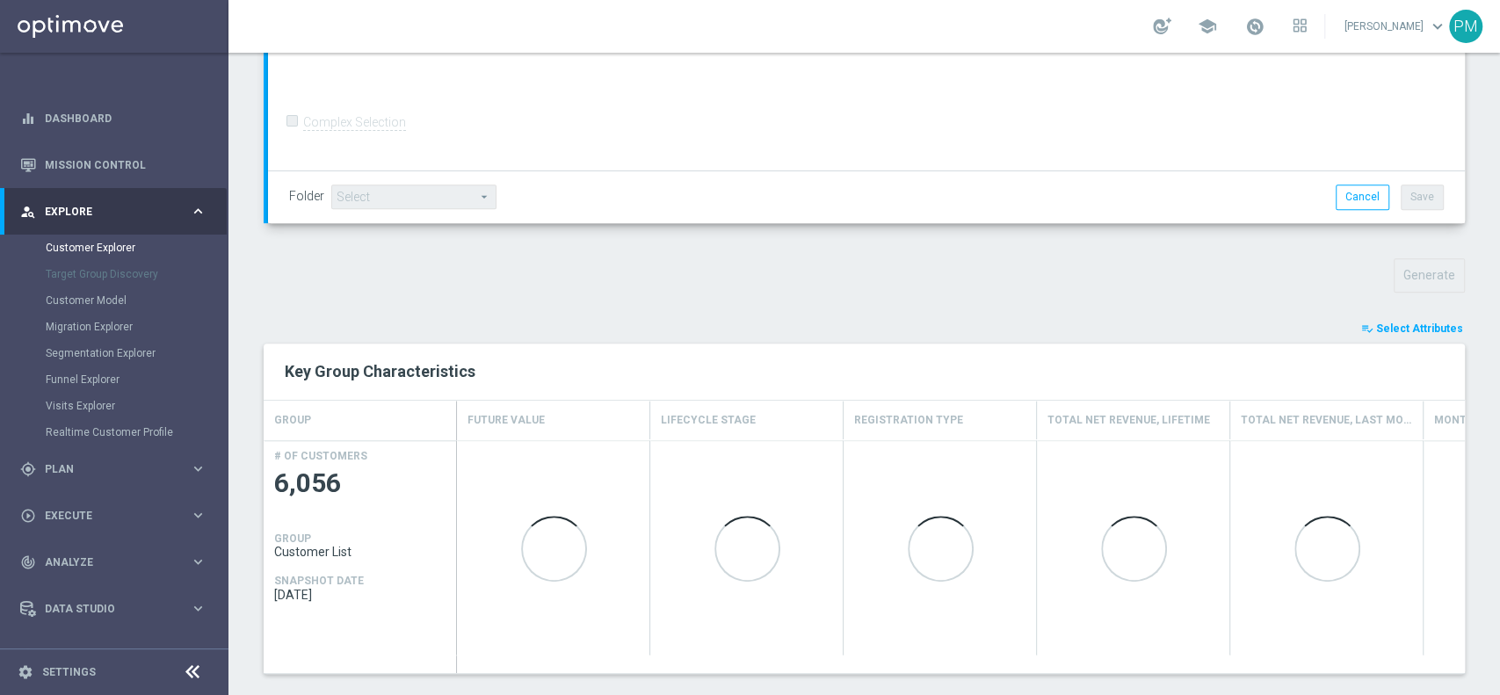
scroll to position [577, 0]
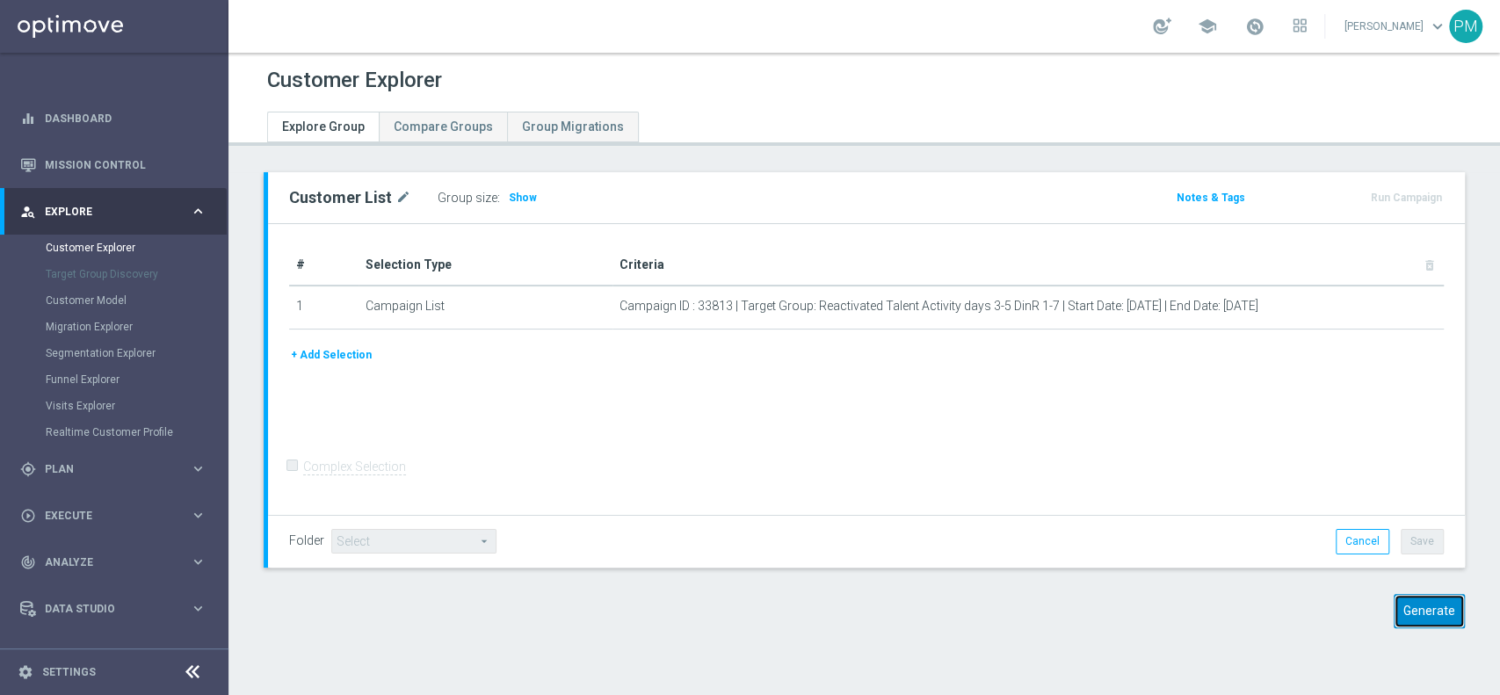
click at [1403, 614] on button "Generate" at bounding box center [1429, 611] width 71 height 34
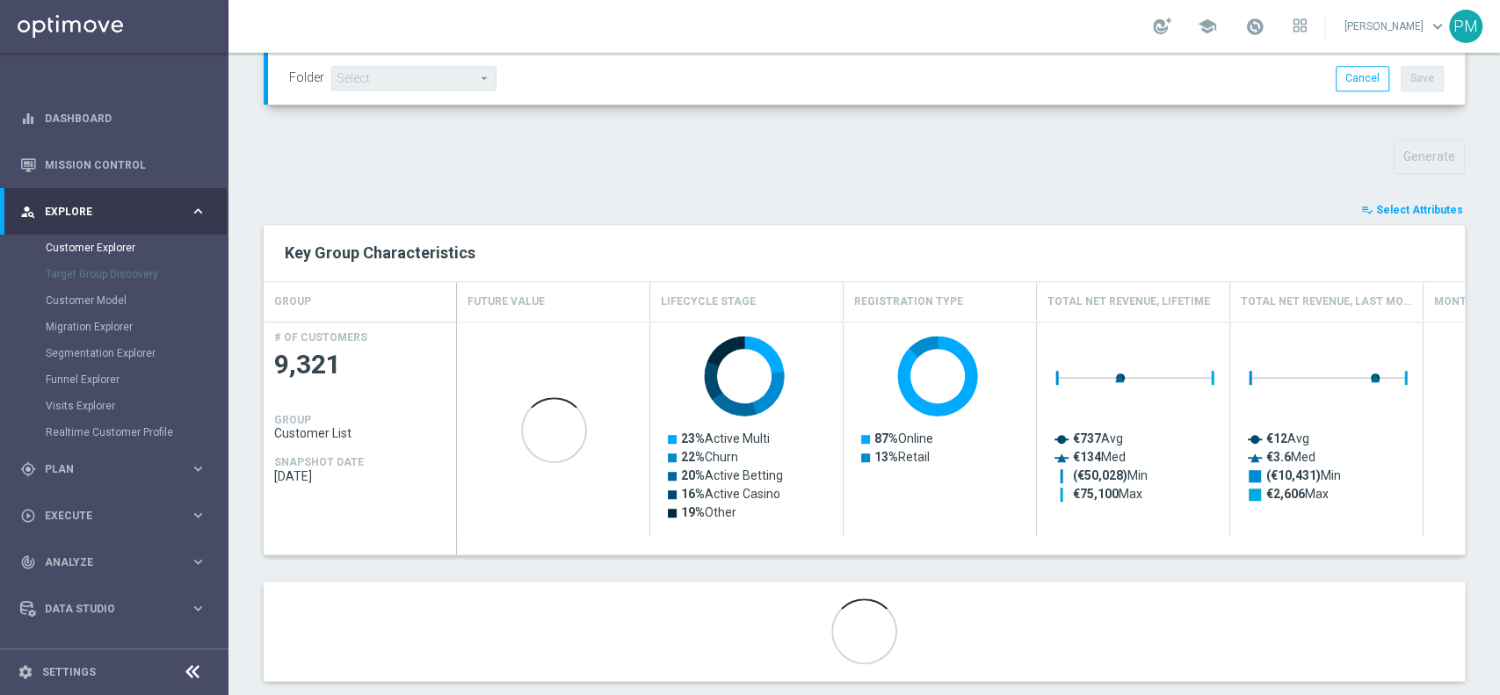
scroll to position [550, 0]
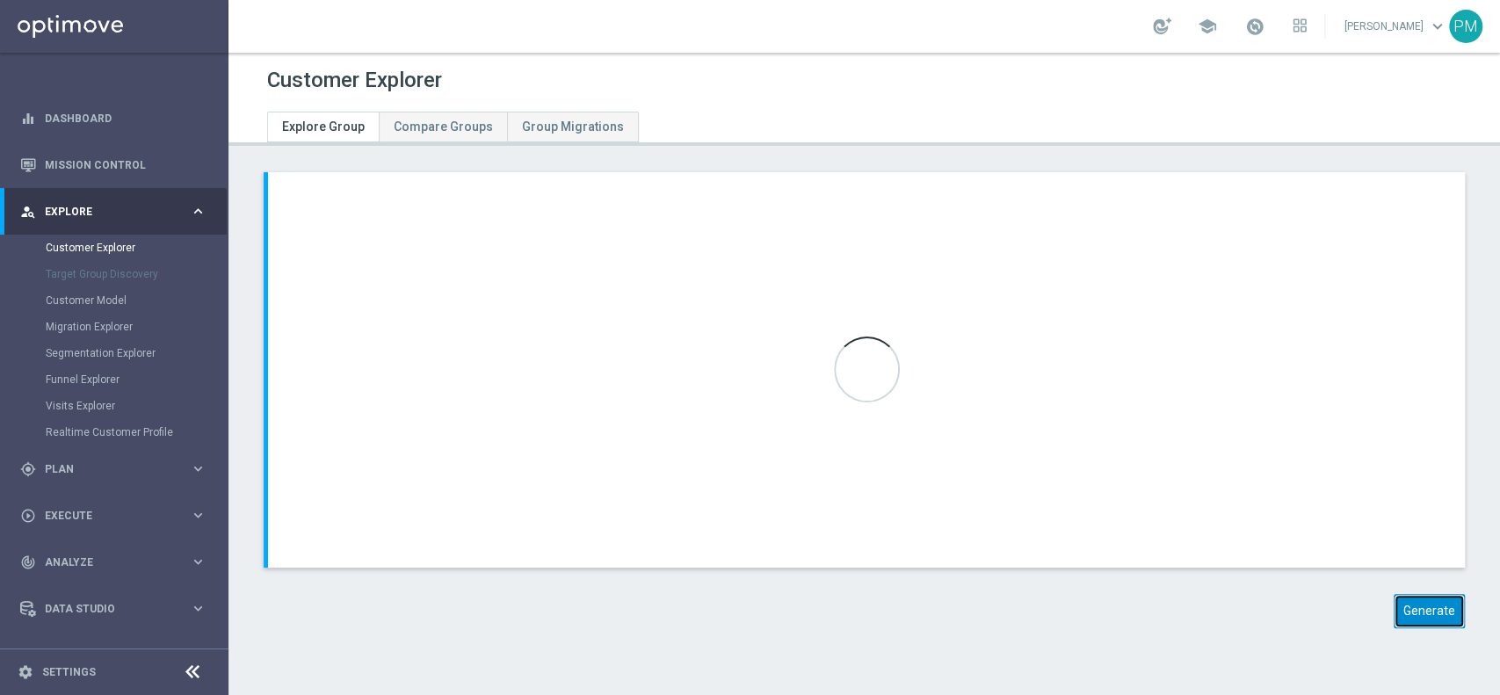
click at [1395, 606] on button "Generate" at bounding box center [1429, 611] width 71 height 34
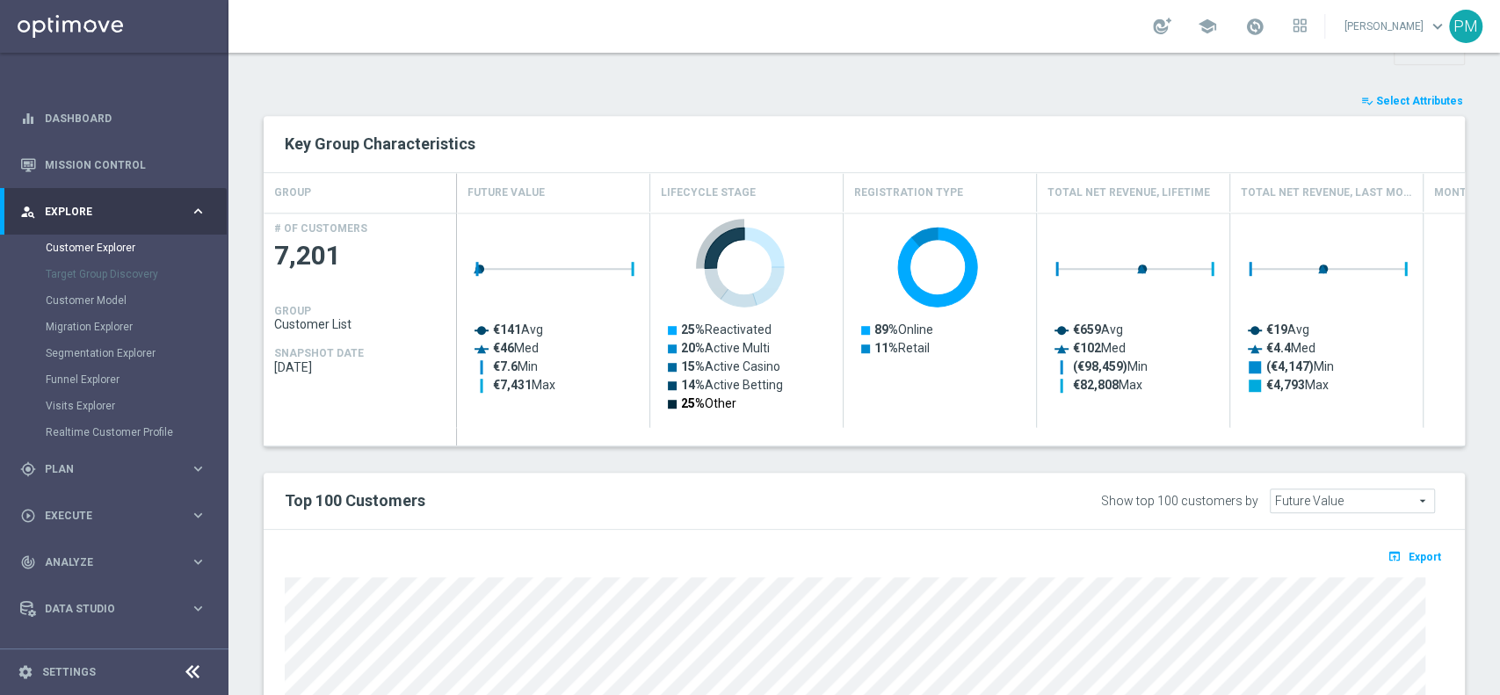
scroll to position [659, 0]
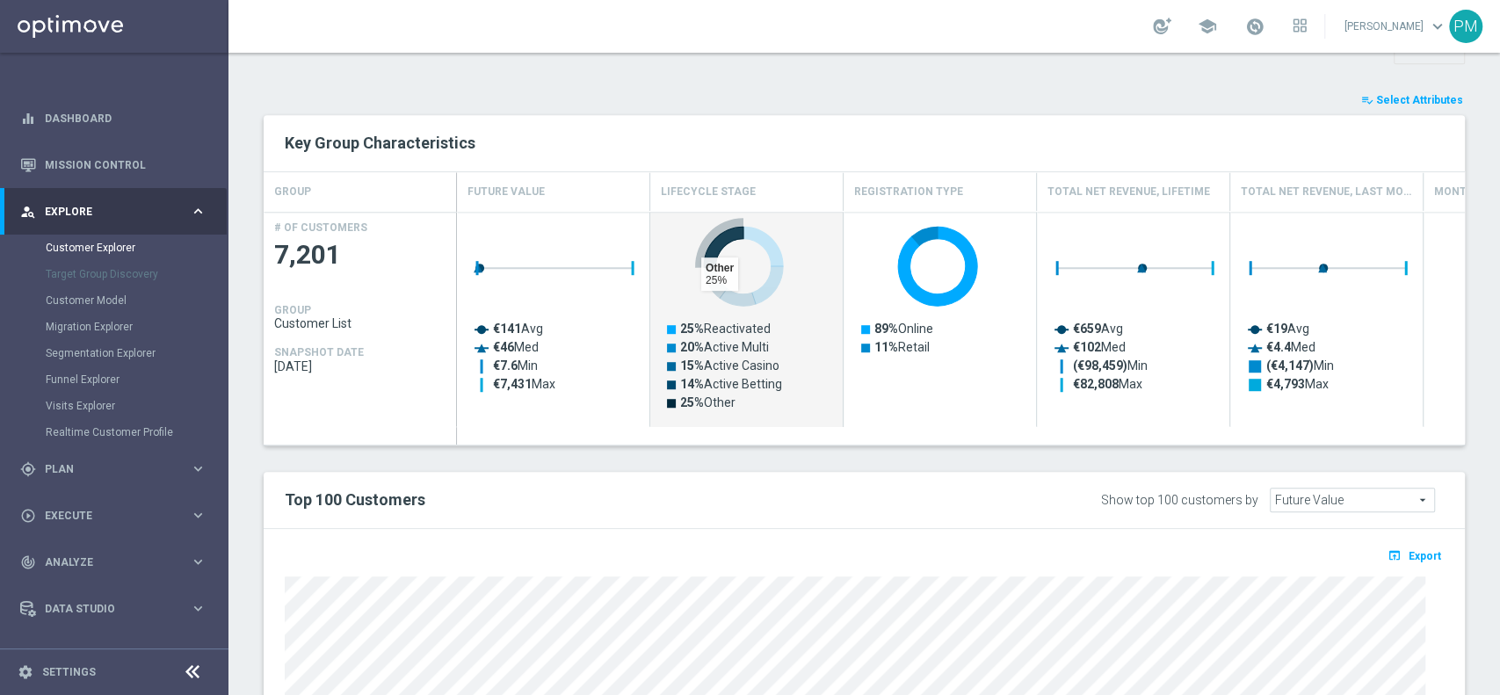
click at [721, 235] on icon "Press SPACE to select this row." at bounding box center [724, 247] width 40 height 40
click at [722, 244] on icon "Press SPACE to deselect this row." at bounding box center [724, 247] width 40 height 40
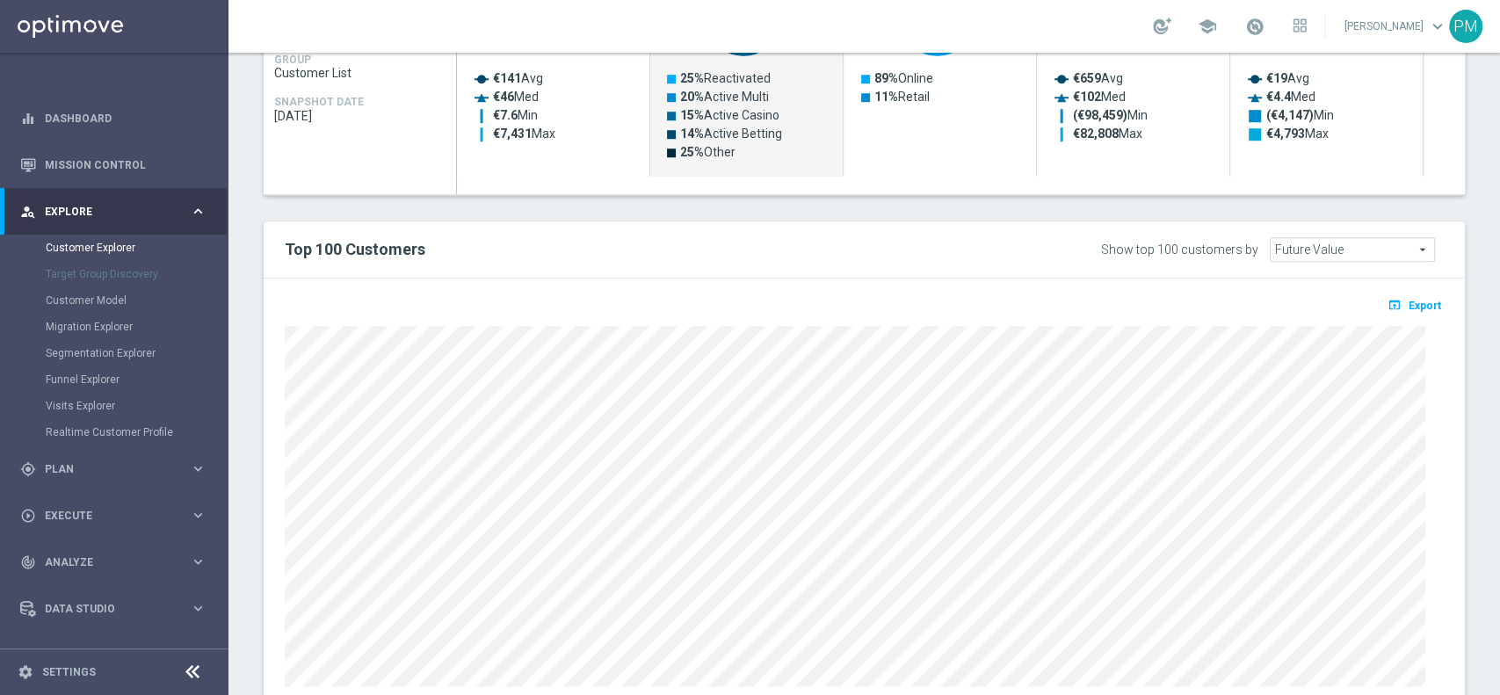
scroll to position [963, 0]
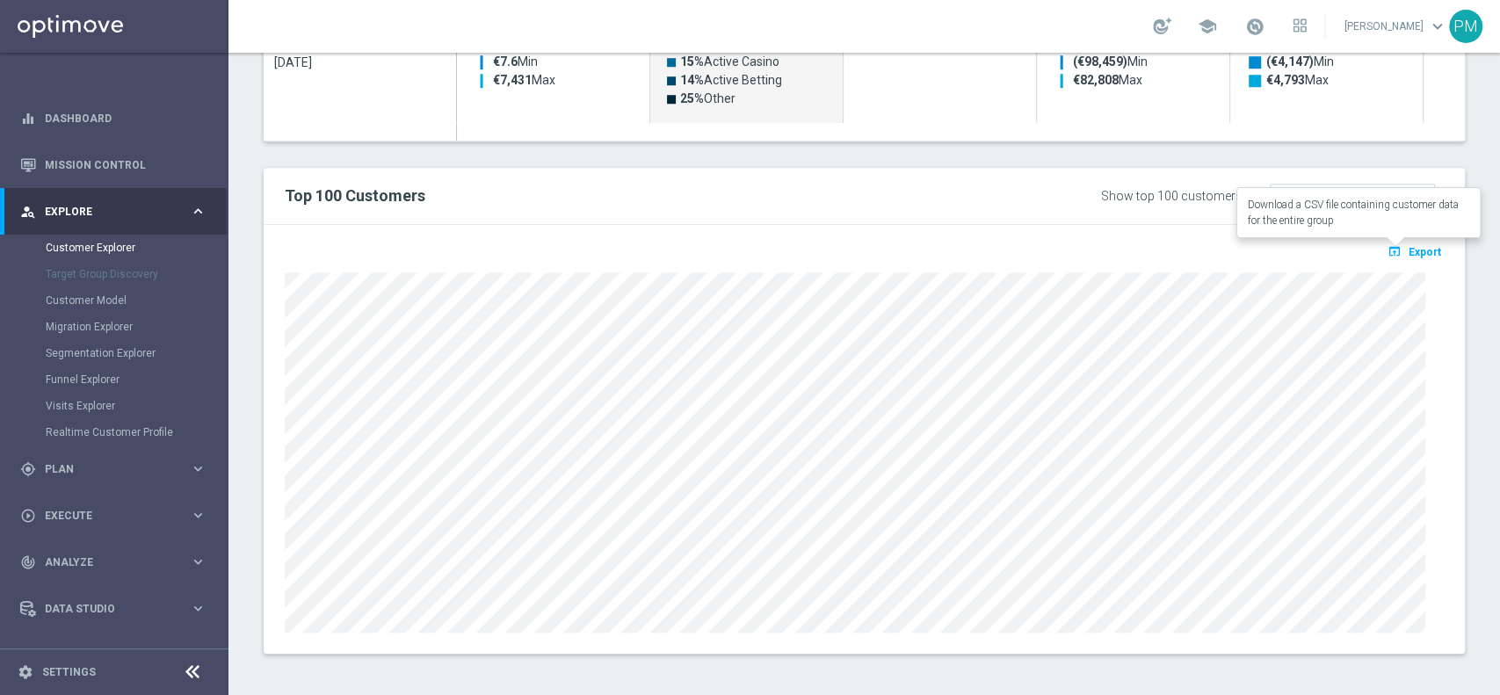
click at [1388, 244] on icon "open_in_browser" at bounding box center [1397, 251] width 18 height 14
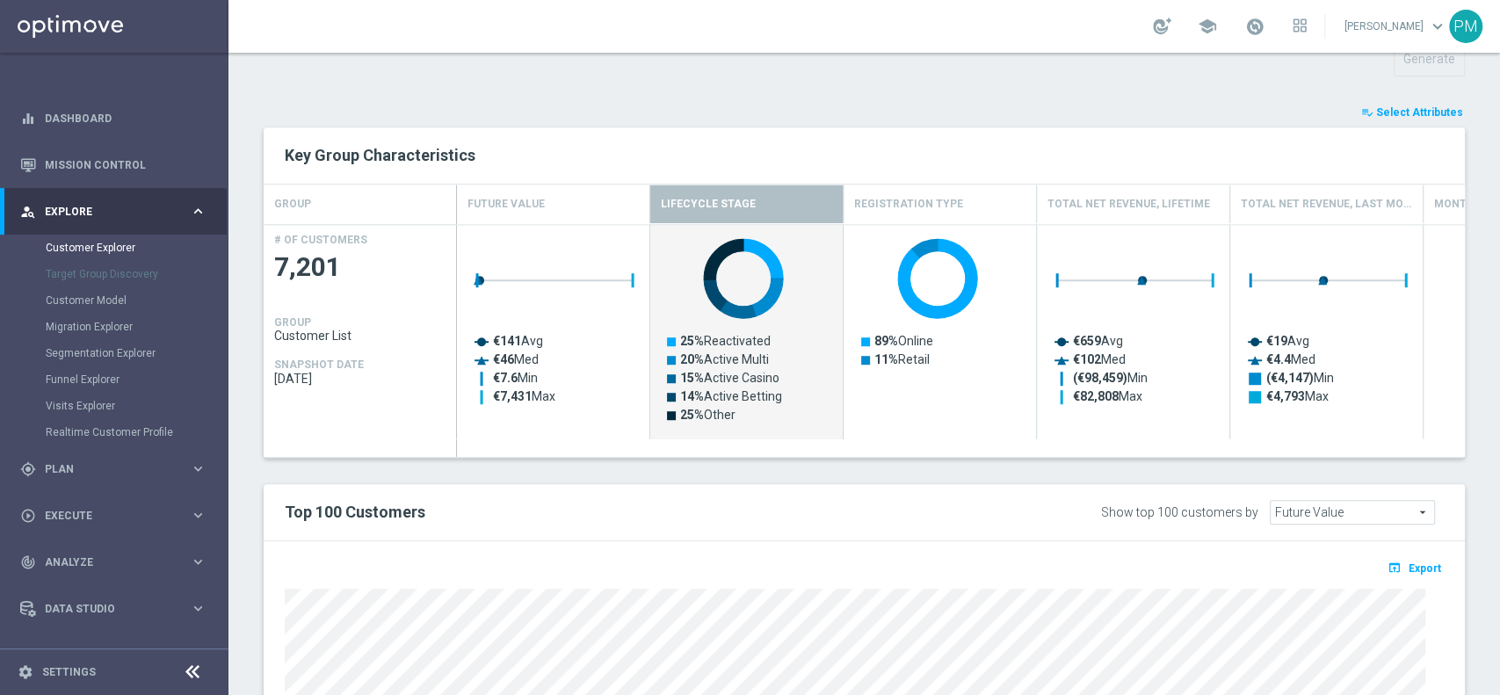
scroll to position [645, 0]
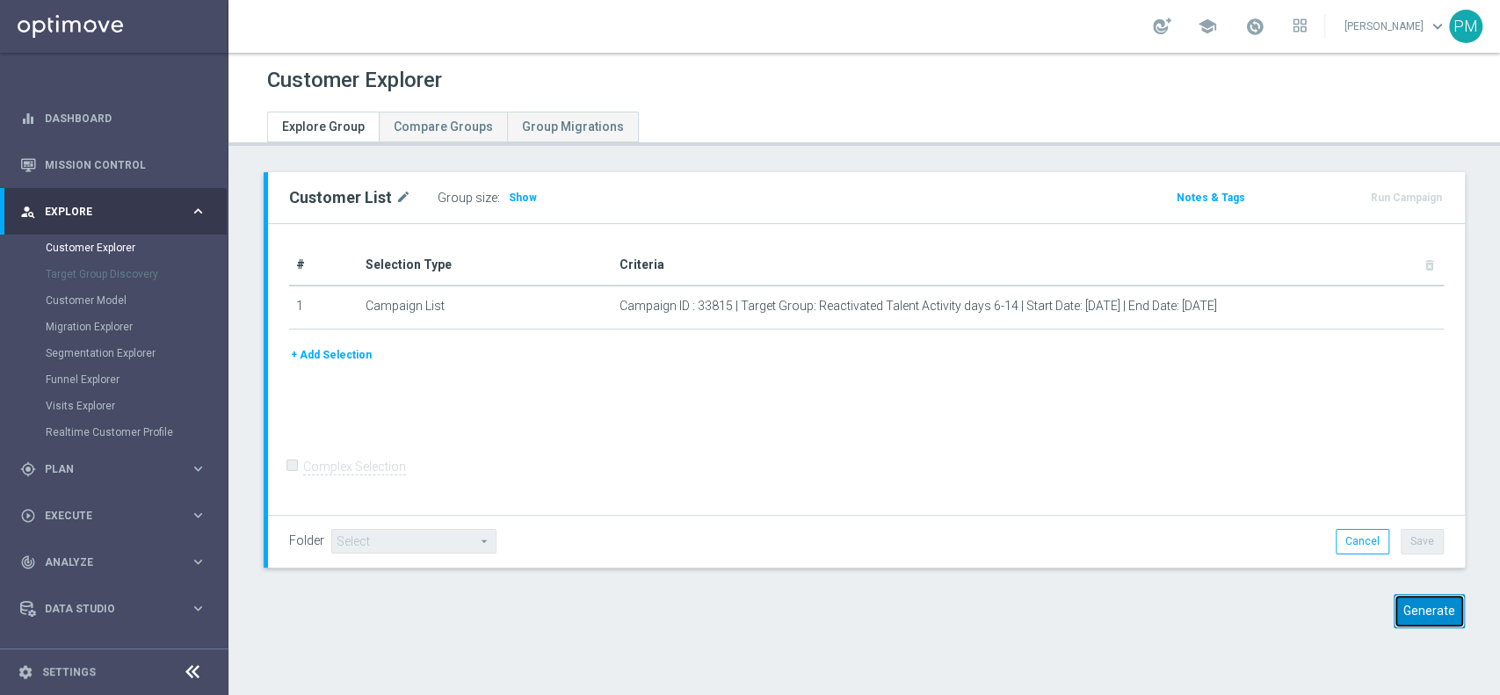
click at [1394, 599] on button "Generate" at bounding box center [1429, 611] width 71 height 34
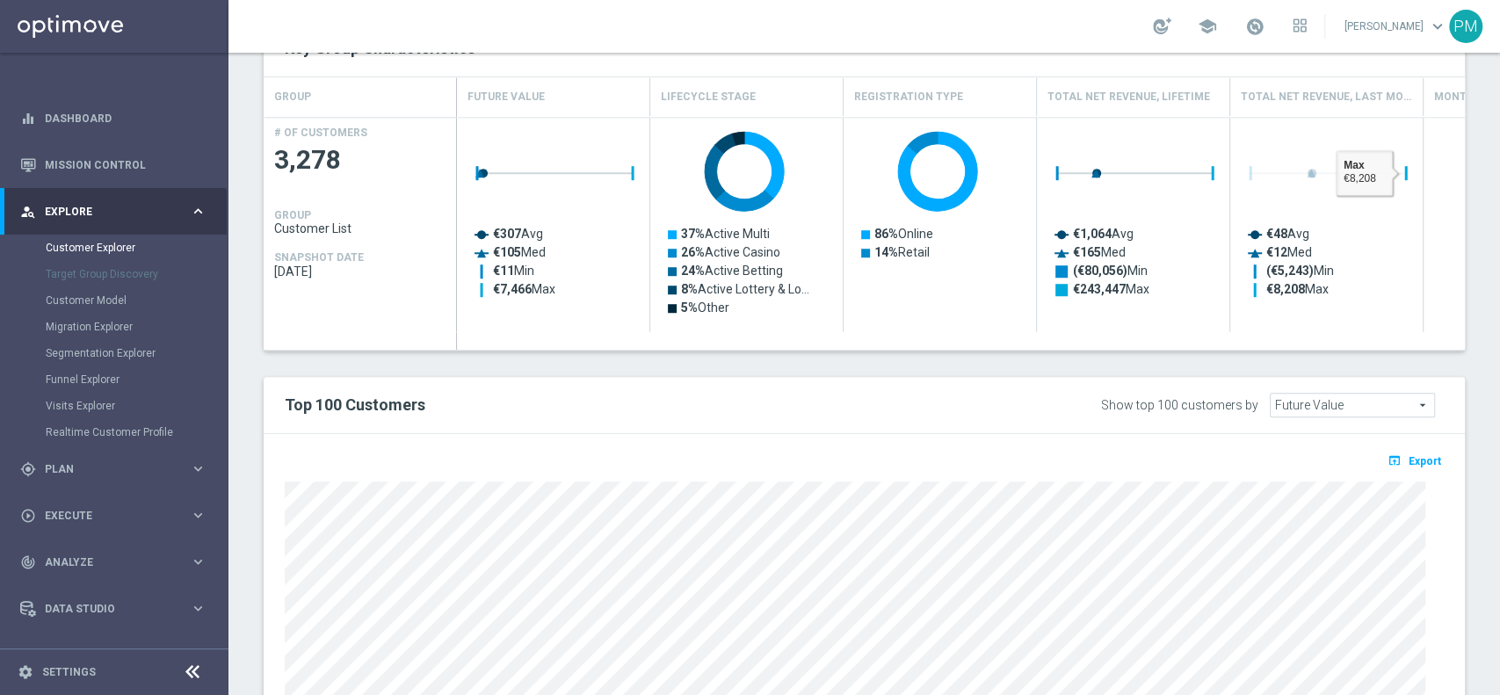
scroll to position [631, 0]
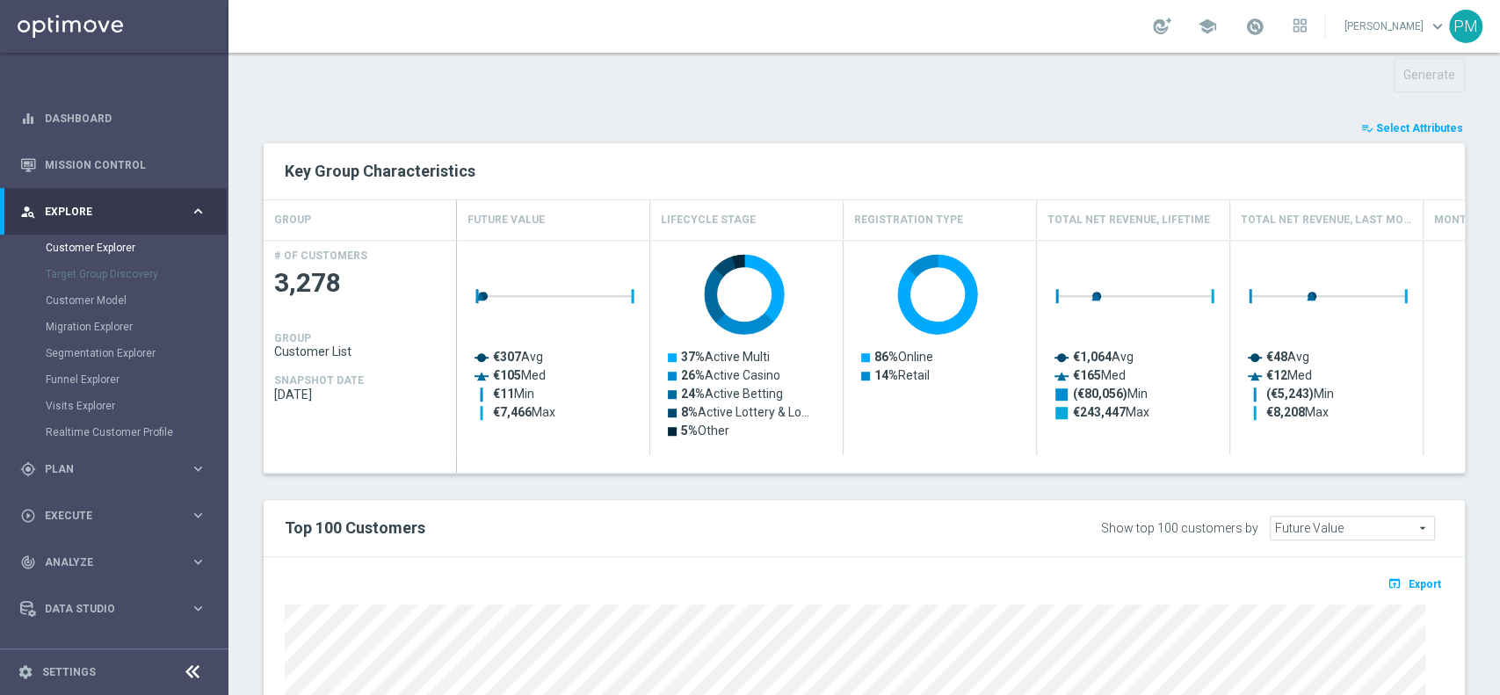
click at [1396, 119] on button "playlist_add_check Select Attributes" at bounding box center [1412, 128] width 105 height 19
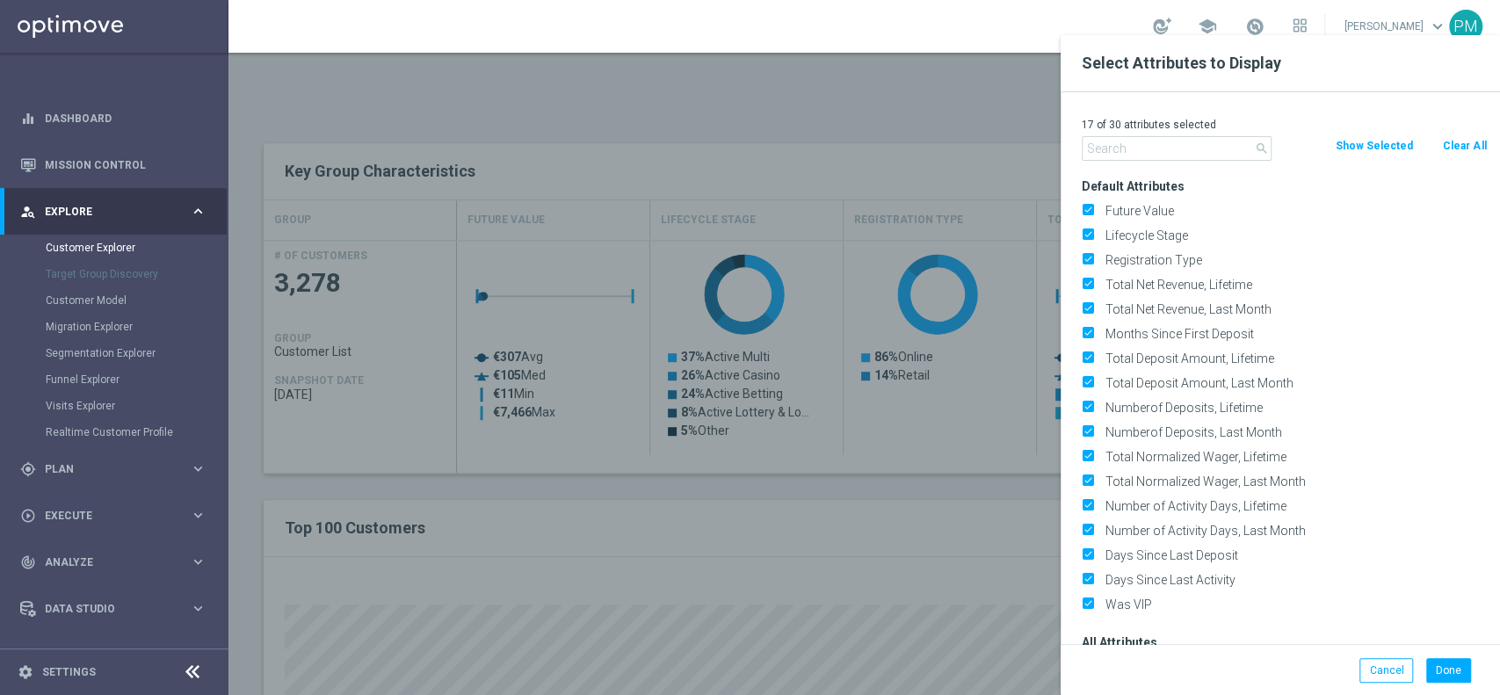
click at [1460, 144] on button "Clear All" at bounding box center [1464, 145] width 47 height 19
checkbox input "false"
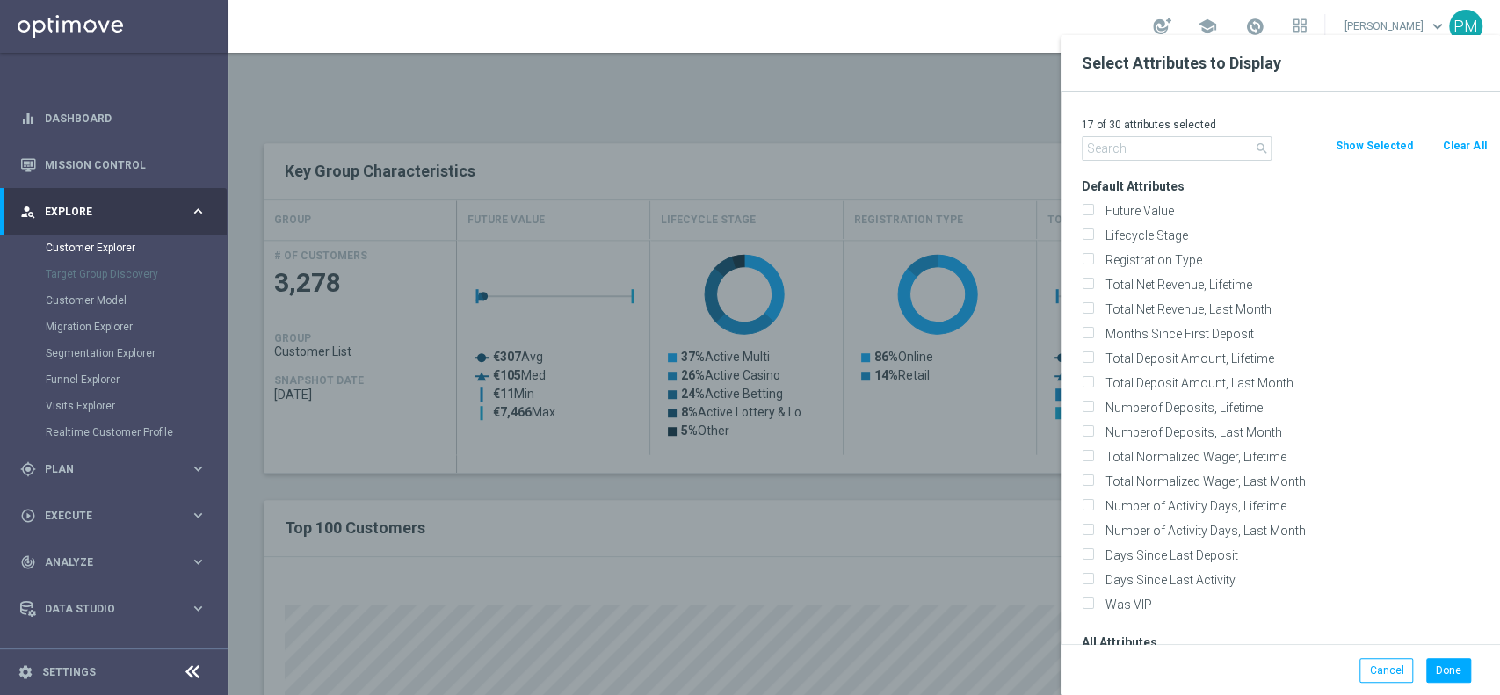
checkbox input "false"
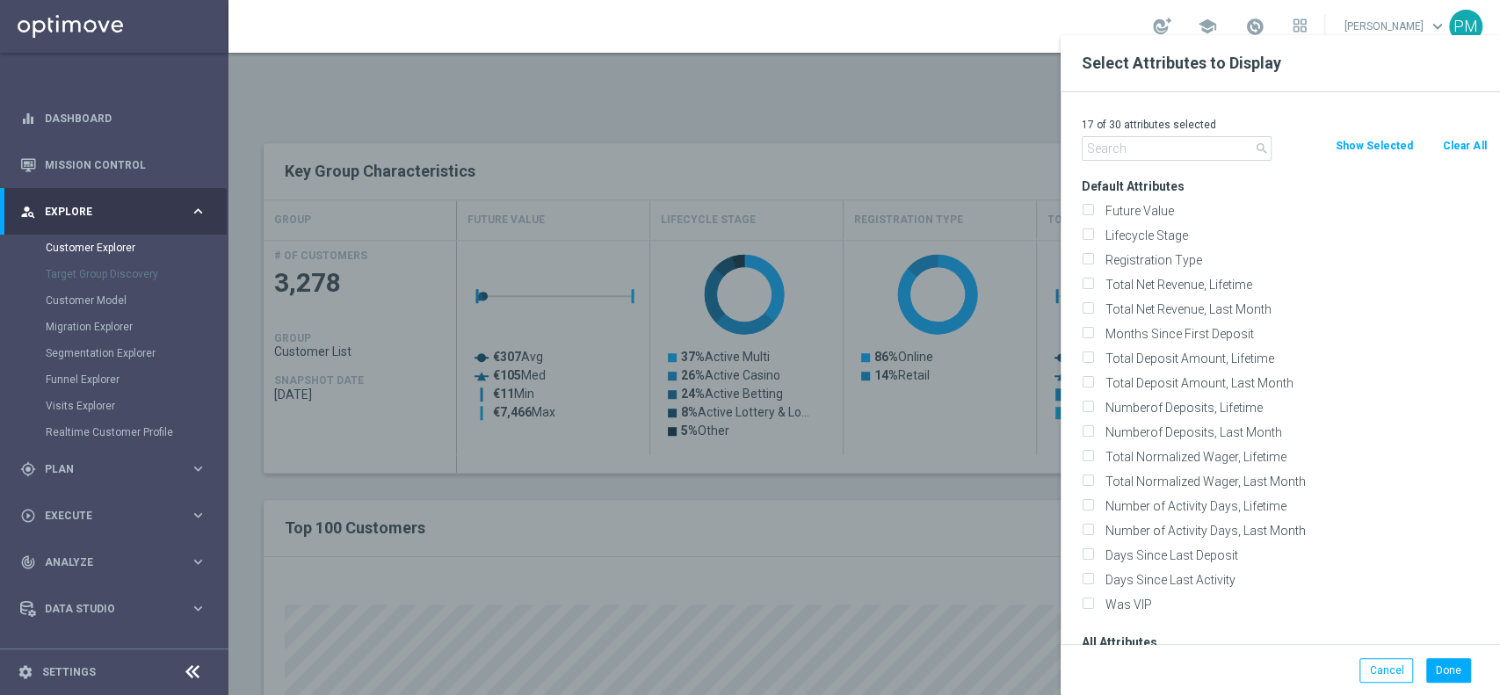
checkbox input "false"
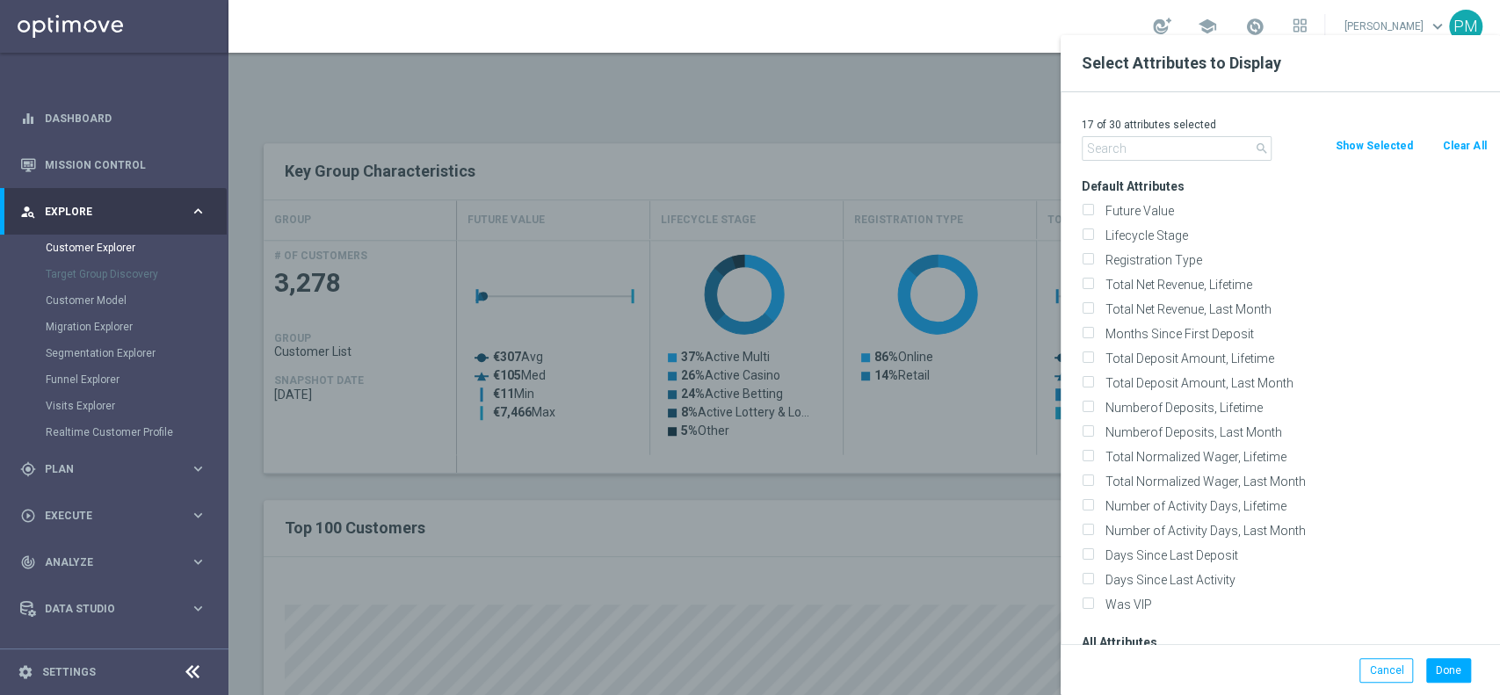
checkbox input "false"
click at [1233, 153] on input "text" at bounding box center [1177, 148] width 190 height 25
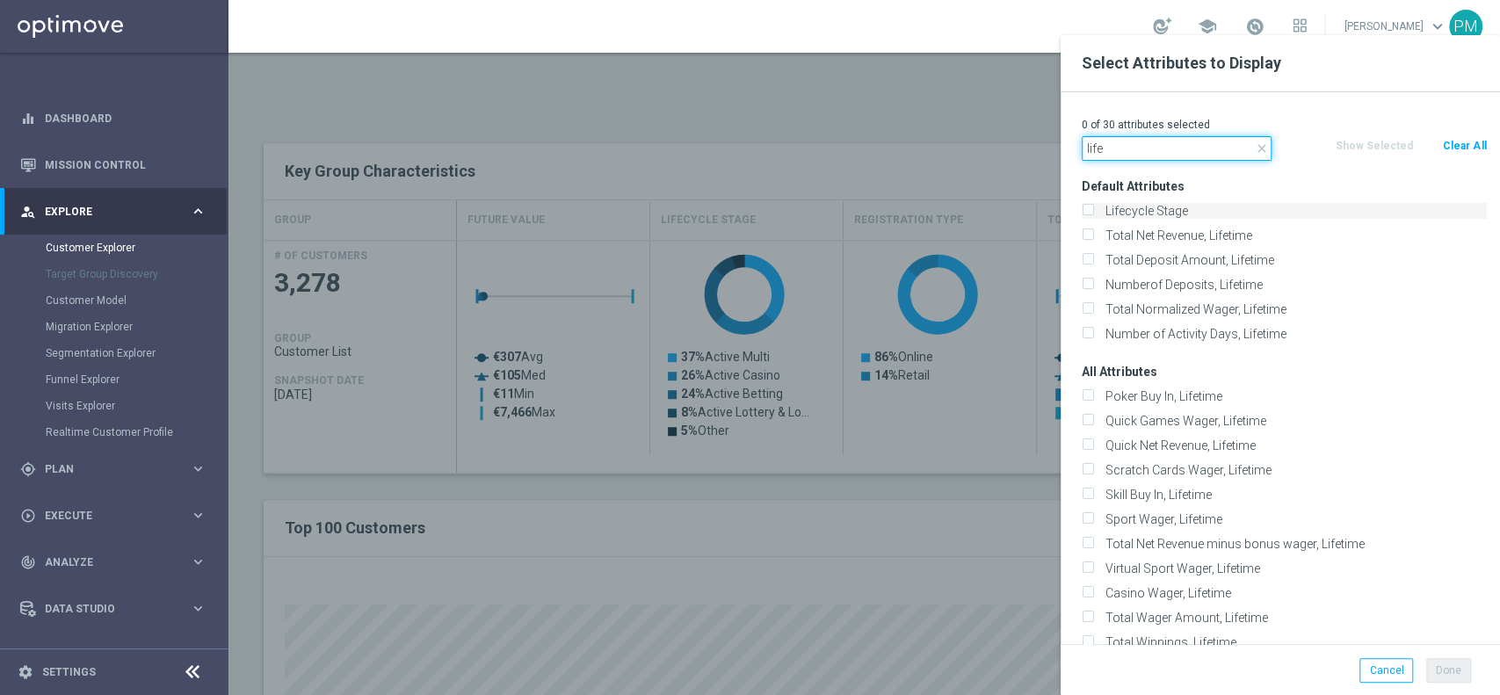
type input "life"
click at [1201, 208] on label "Lifecycle Stage" at bounding box center [1293, 211] width 388 height 16
click at [1093, 208] on input "Lifecycle Stage" at bounding box center [1087, 212] width 11 height 11
checkbox input "true"
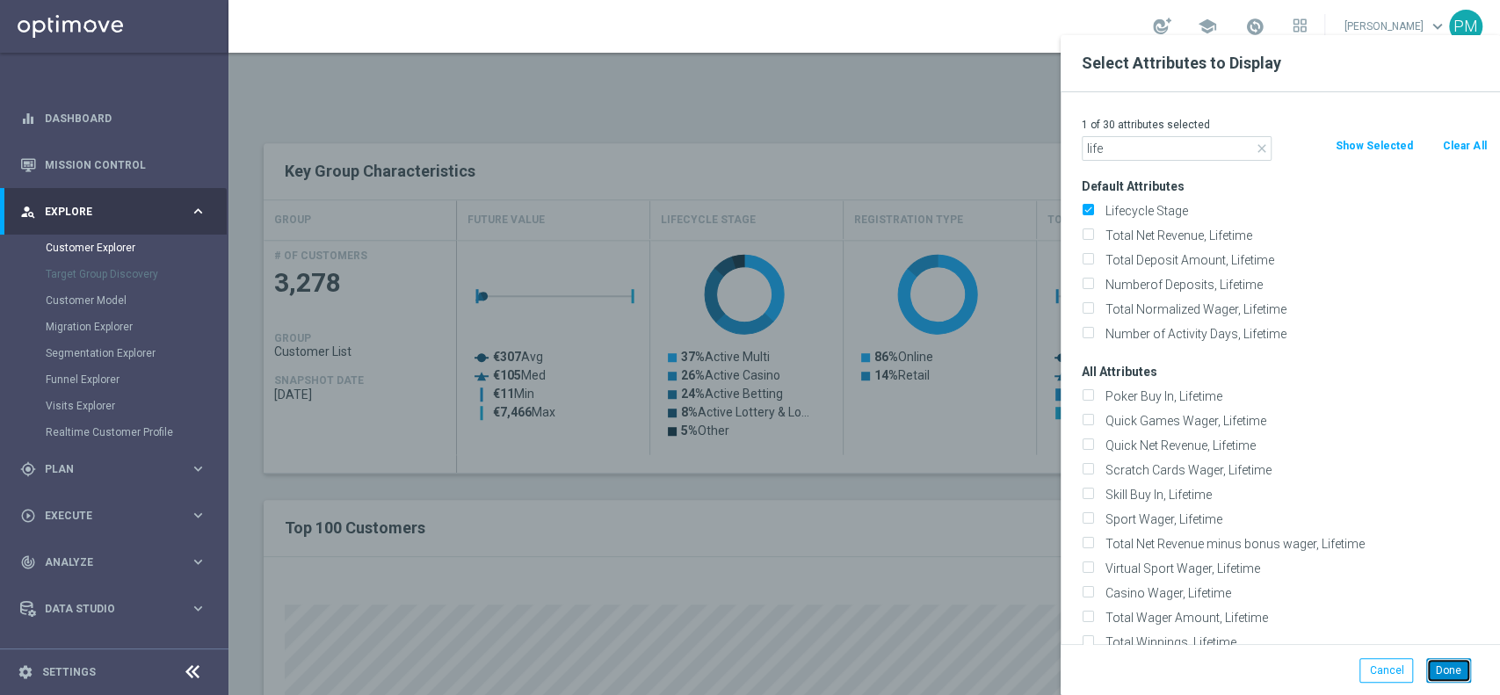
click at [1447, 678] on button "Done" at bounding box center [1448, 670] width 45 height 25
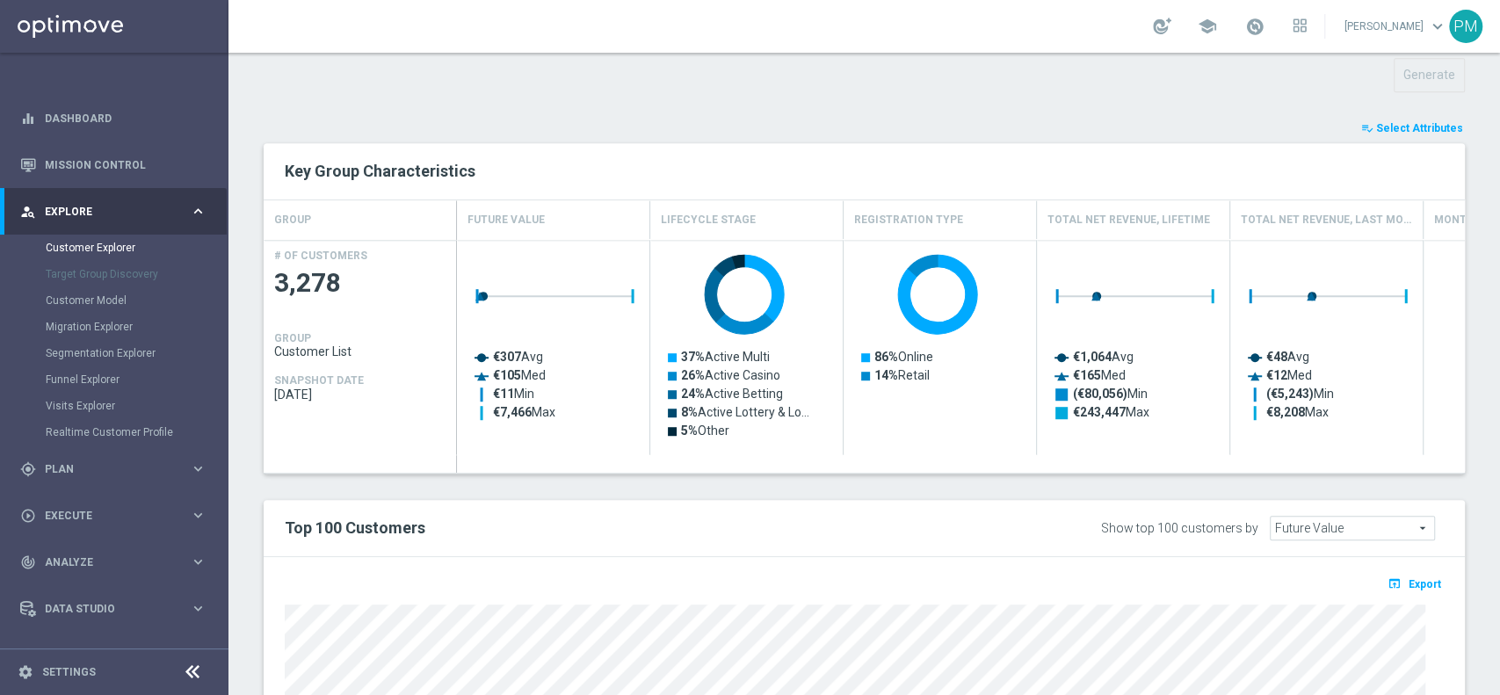
type input "Search"
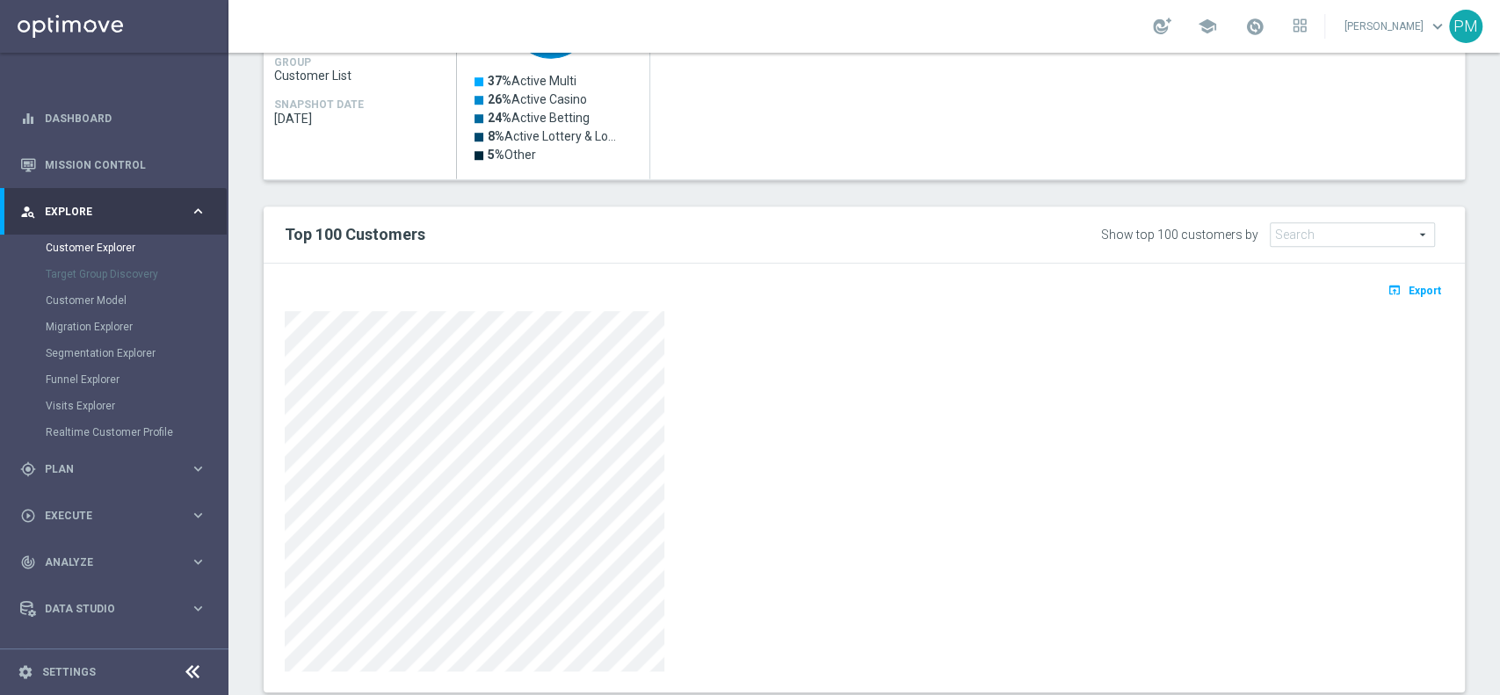
scroll to position [907, 0]
click at [1409, 292] on span "Export" at bounding box center [1425, 291] width 33 height 12
